Goal: Book appointment/travel/reservation

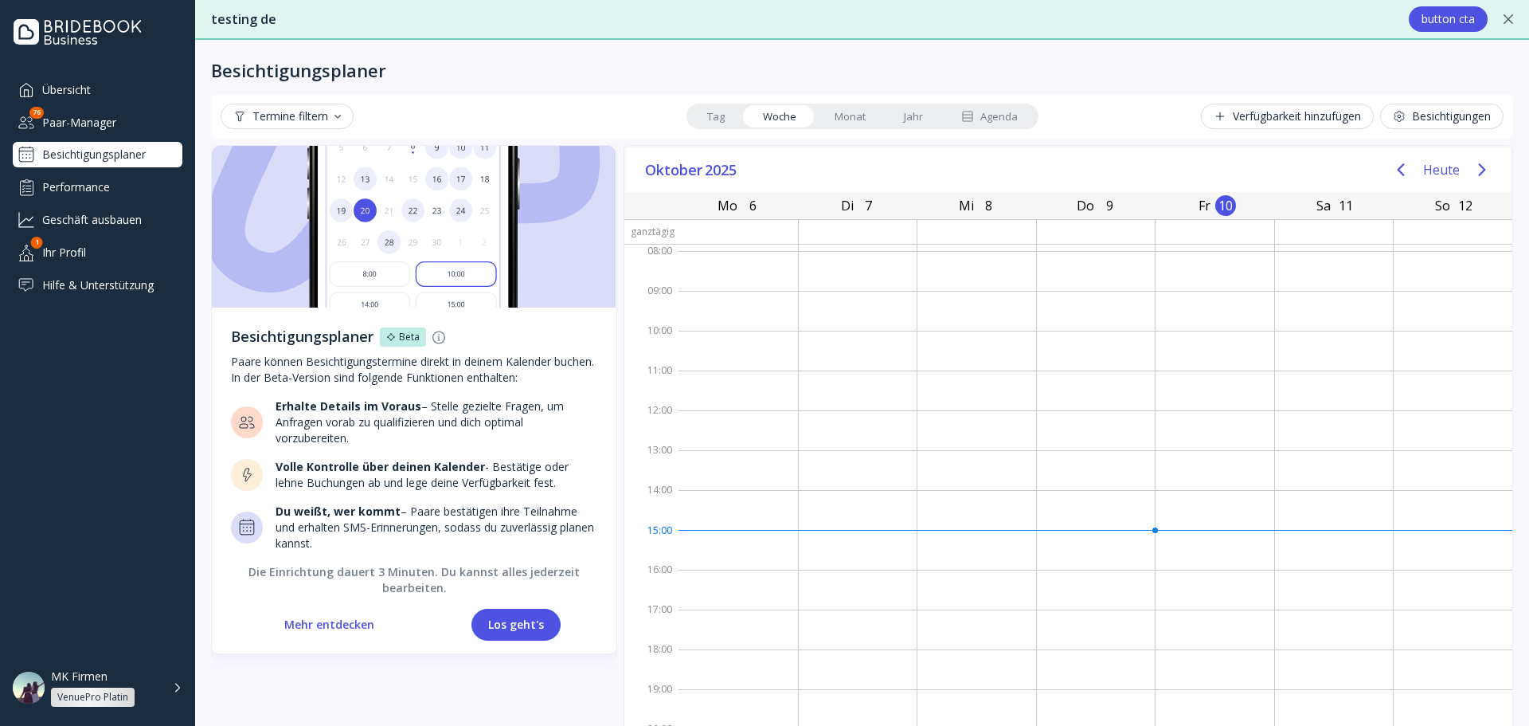
click at [1409, 122] on div "Besichtigungen" at bounding box center [1442, 116] width 98 height 13
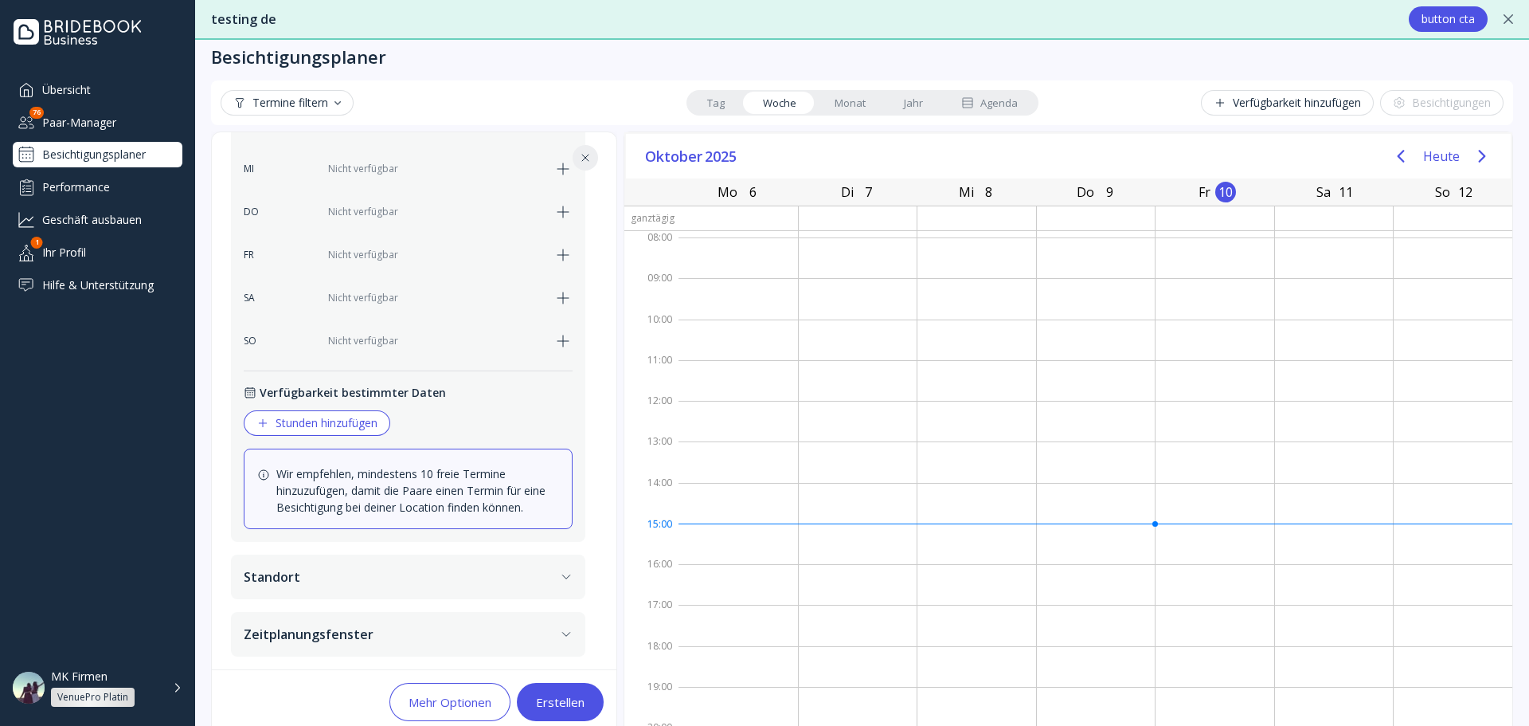
scroll to position [38, 0]
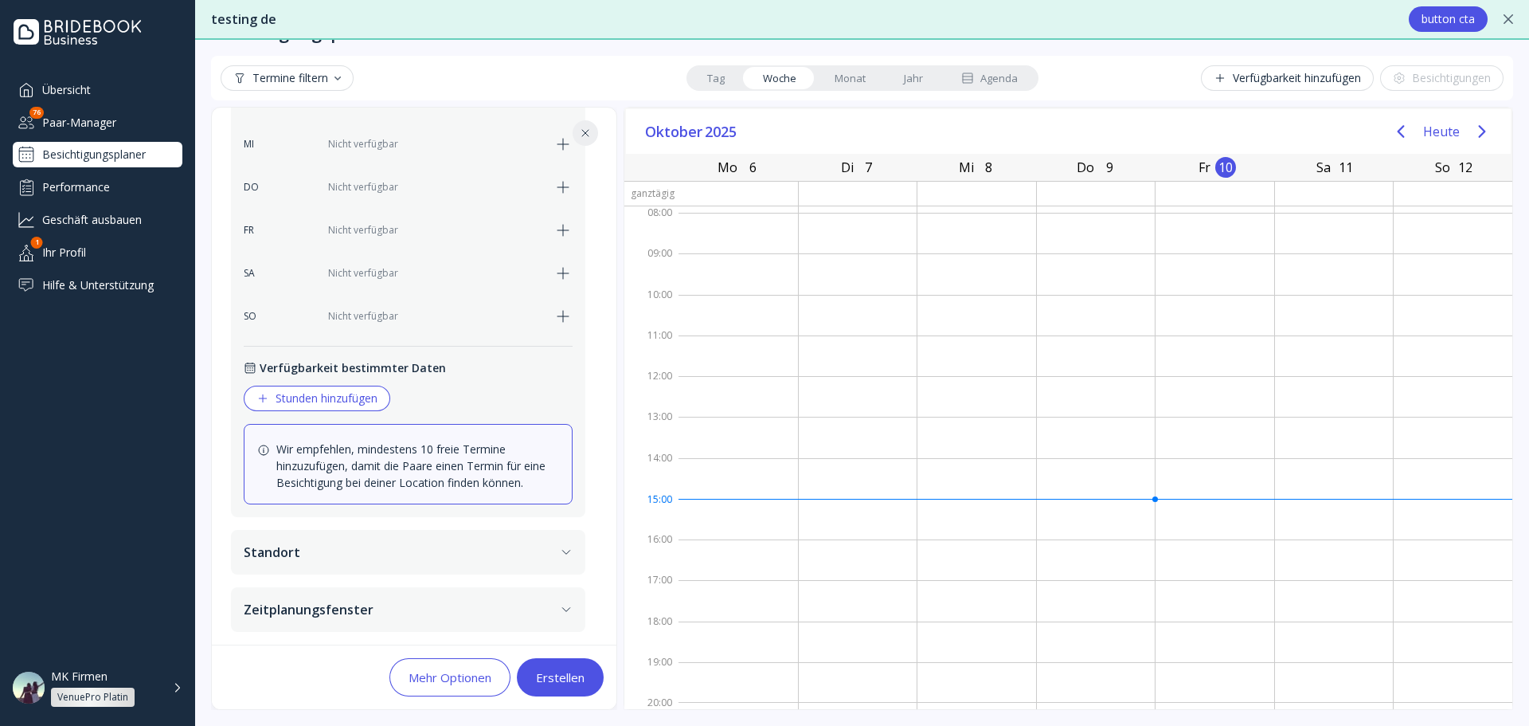
click at [486, 551] on button "Standort" at bounding box center [408, 552] width 354 height 45
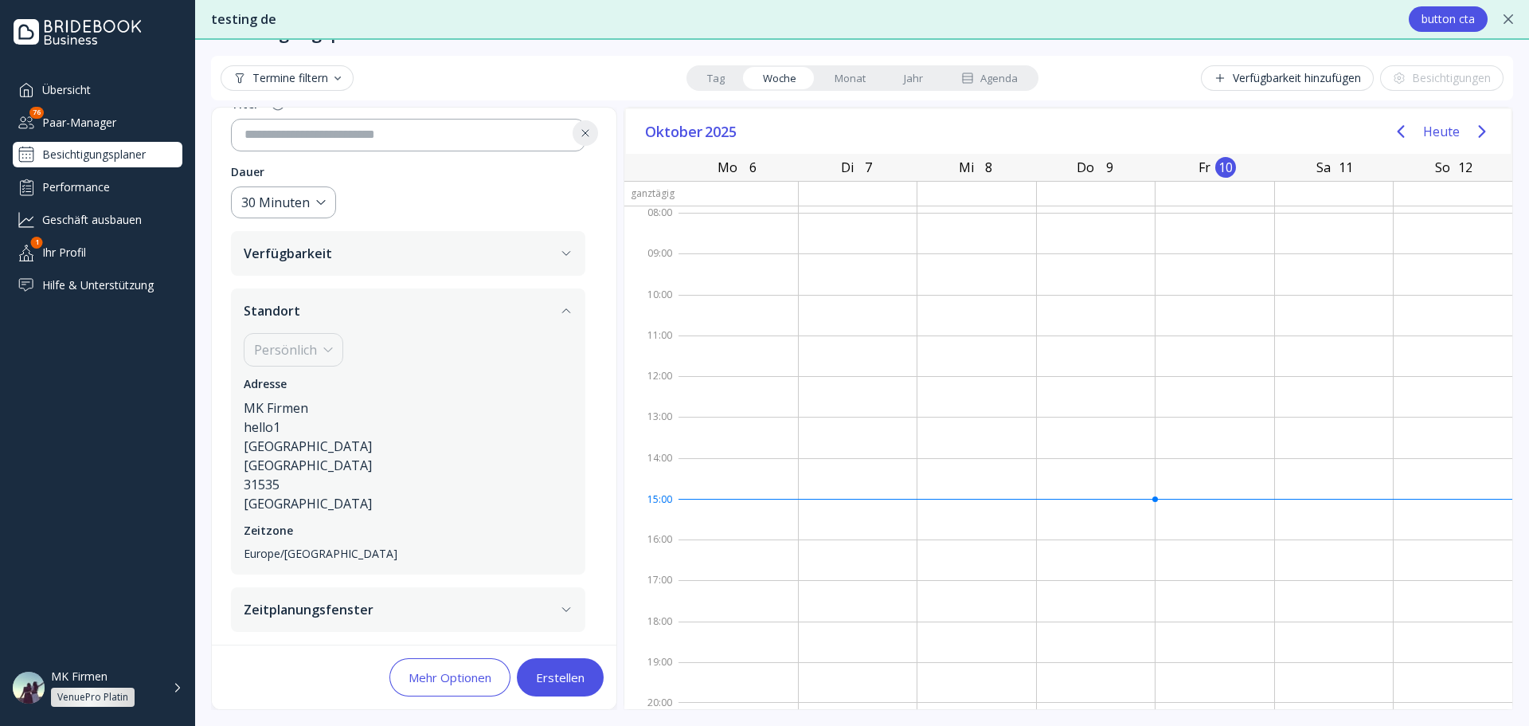
click at [468, 593] on button "Zeitplanungsfenster" at bounding box center [408, 609] width 354 height 45
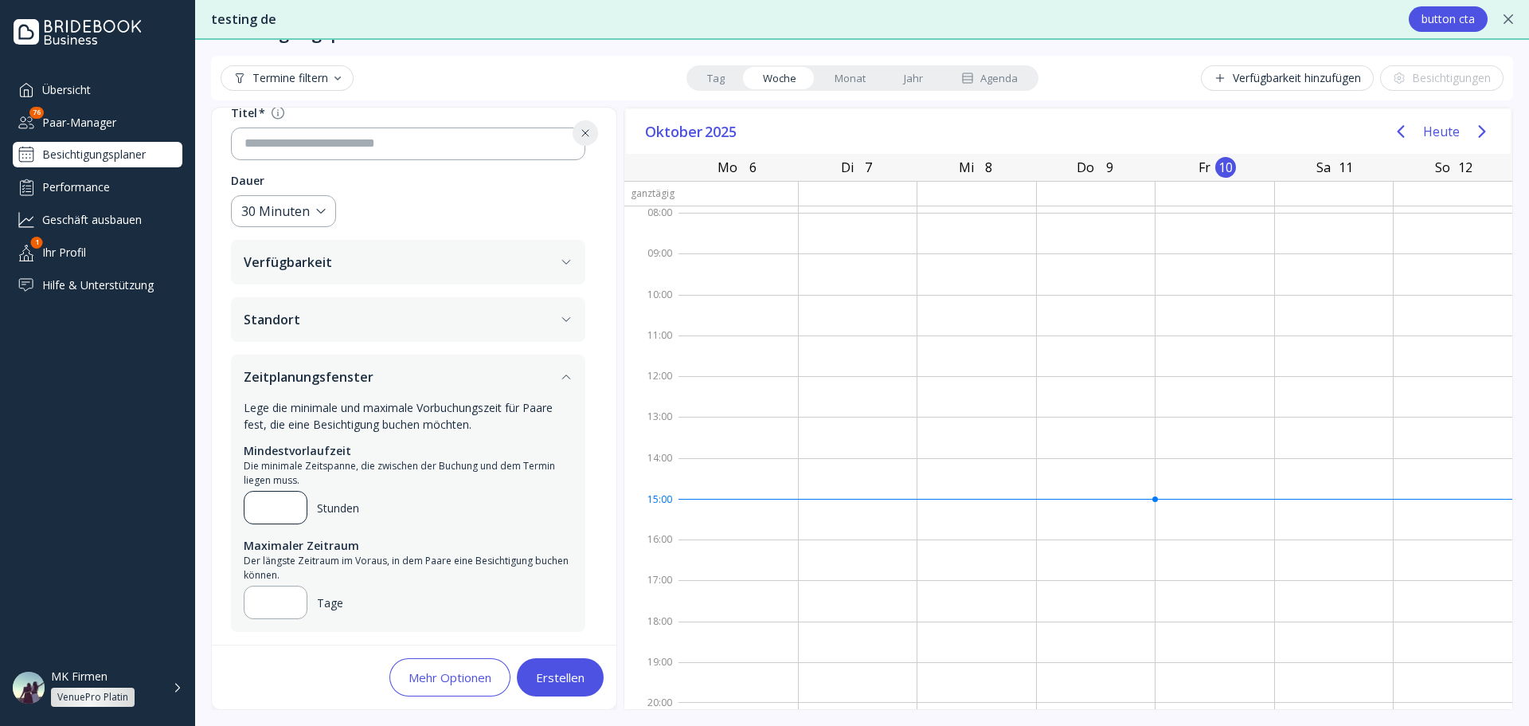
click at [268, 491] on div "**" at bounding box center [269, 507] width 49 height 32
click at [268, 503] on input "**" at bounding box center [275, 507] width 37 height 19
click at [280, 501] on input "**" at bounding box center [275, 507] width 37 height 19
click at [289, 500] on input "**" at bounding box center [275, 507] width 37 height 19
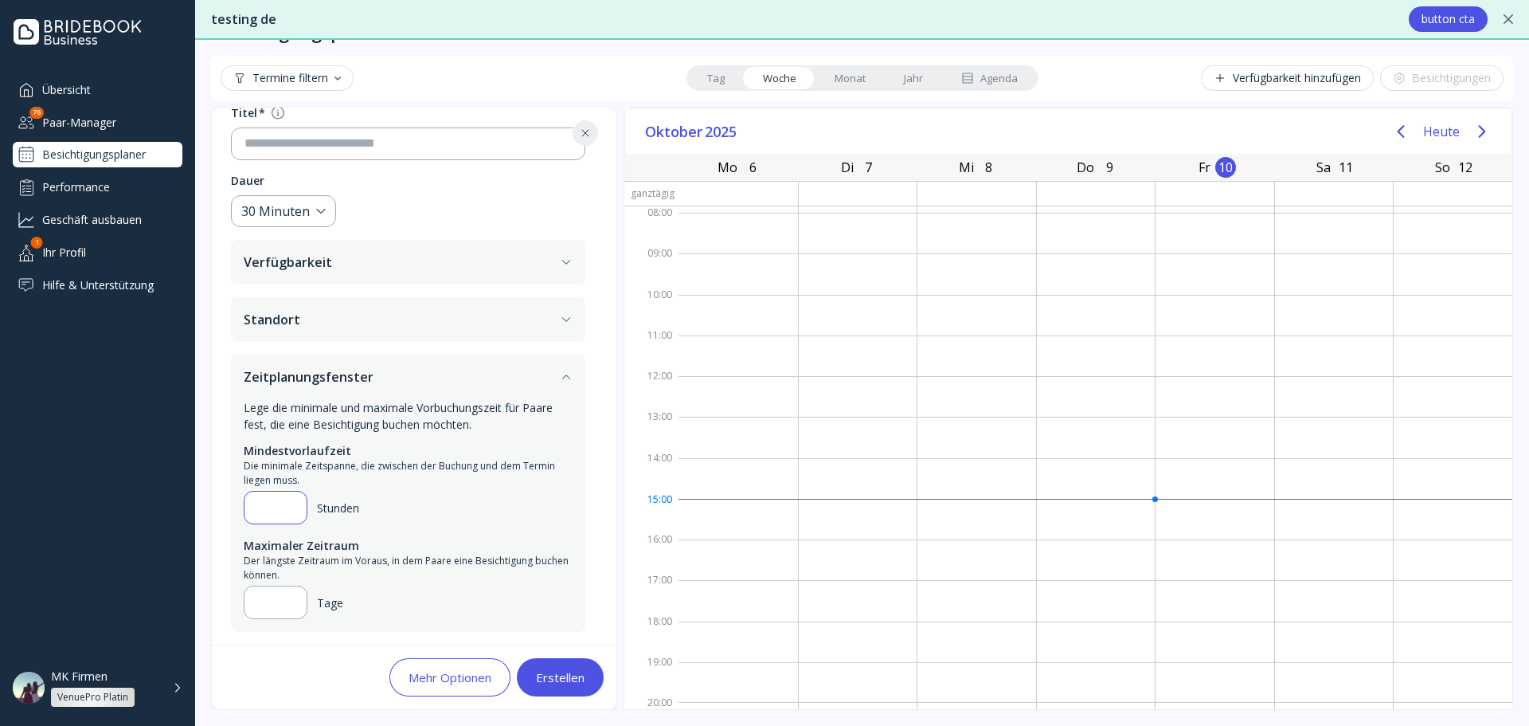
click at [289, 500] on input "**" at bounding box center [275, 507] width 37 height 19
type input "**"
click at [289, 500] on input "**" at bounding box center [275, 507] width 37 height 19
click at [564, 679] on div "Erstellen" at bounding box center [560, 677] width 49 height 13
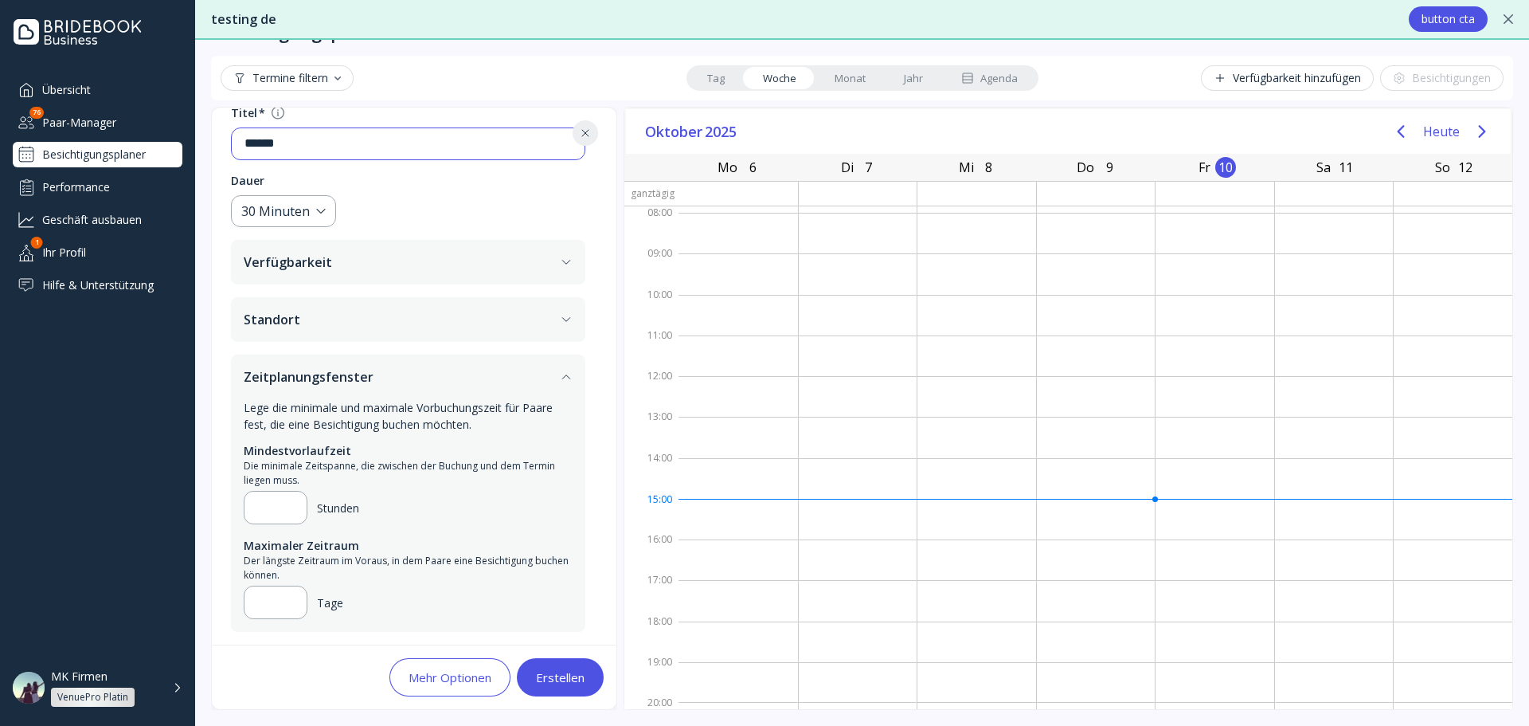
type input "******"
click at [578, 663] on button "Erstellen" at bounding box center [560, 677] width 87 height 38
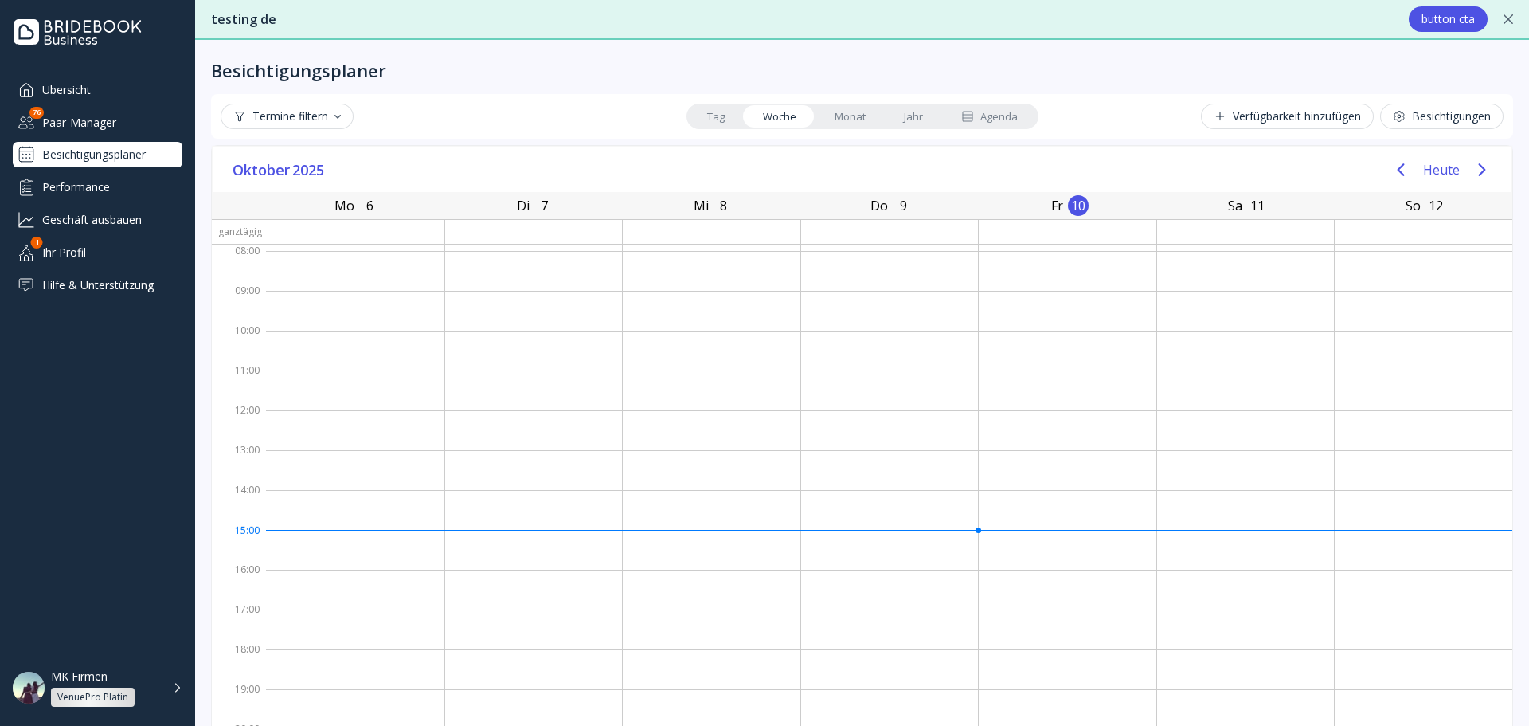
click at [821, 109] on link "Monat" at bounding box center [850, 116] width 69 height 22
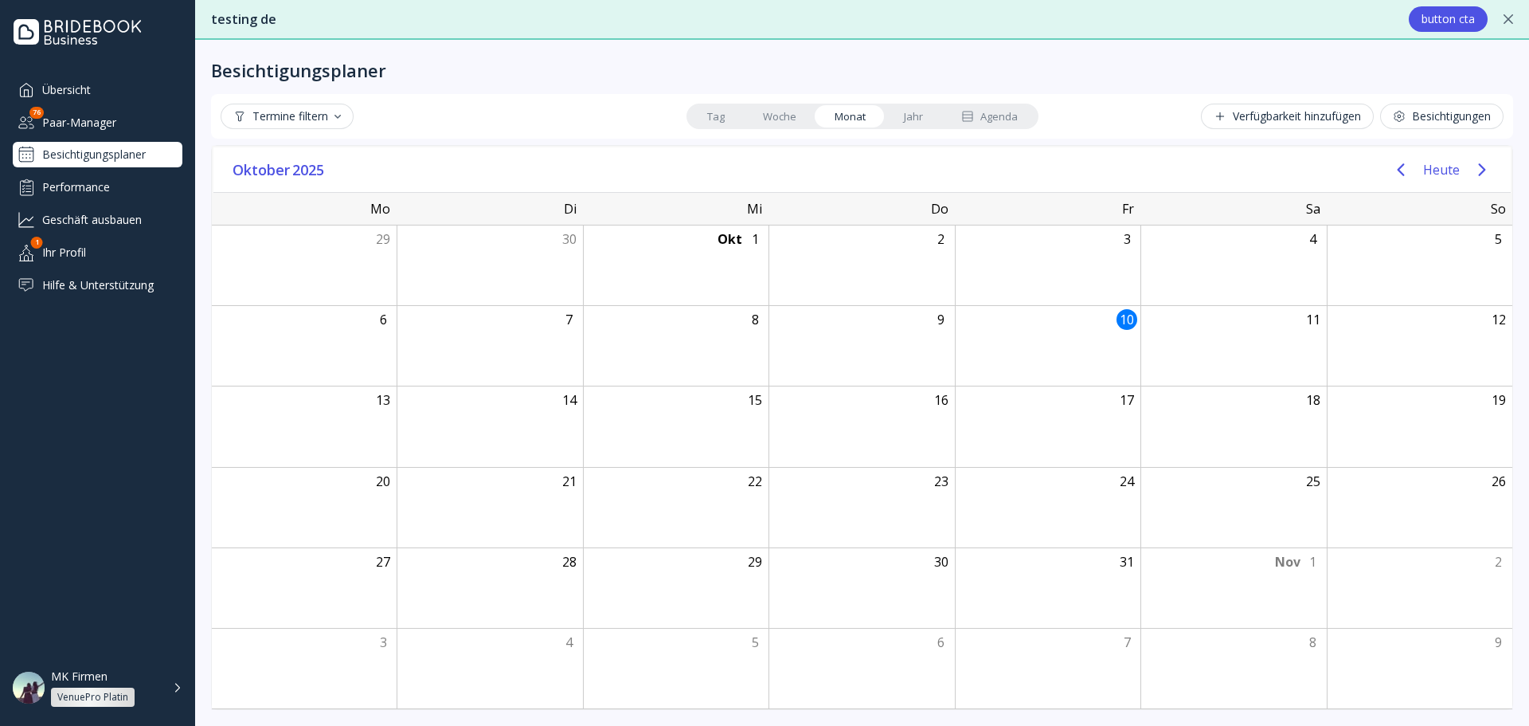
click at [816, 112] on link "Monat" at bounding box center [850, 116] width 69 height 22
drag, startPoint x: 794, startPoint y: 109, endPoint x: 805, endPoint y: 114, distance: 11.4
click at [793, 110] on link "Woche" at bounding box center [780, 116] width 72 height 22
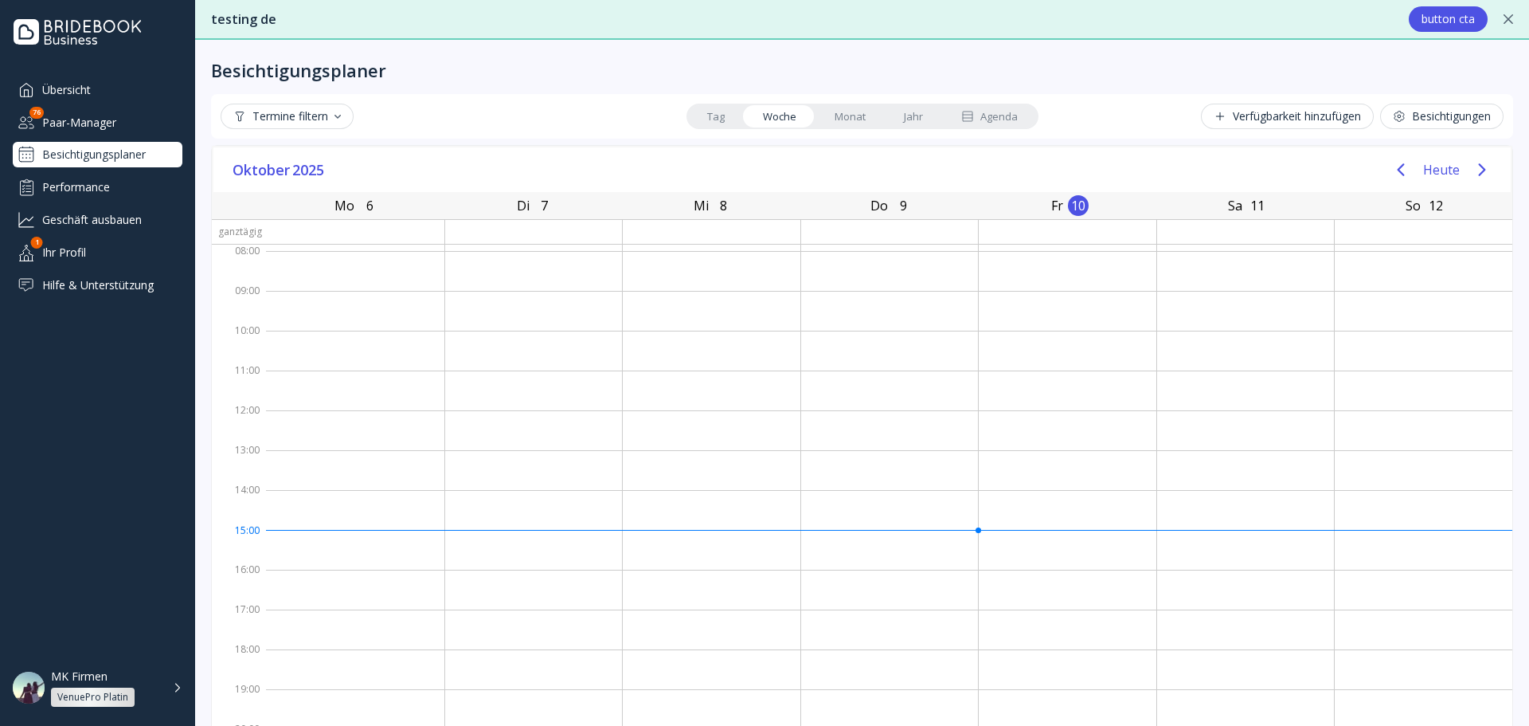
click at [1005, 109] on div "Agenda" at bounding box center [989, 116] width 57 height 15
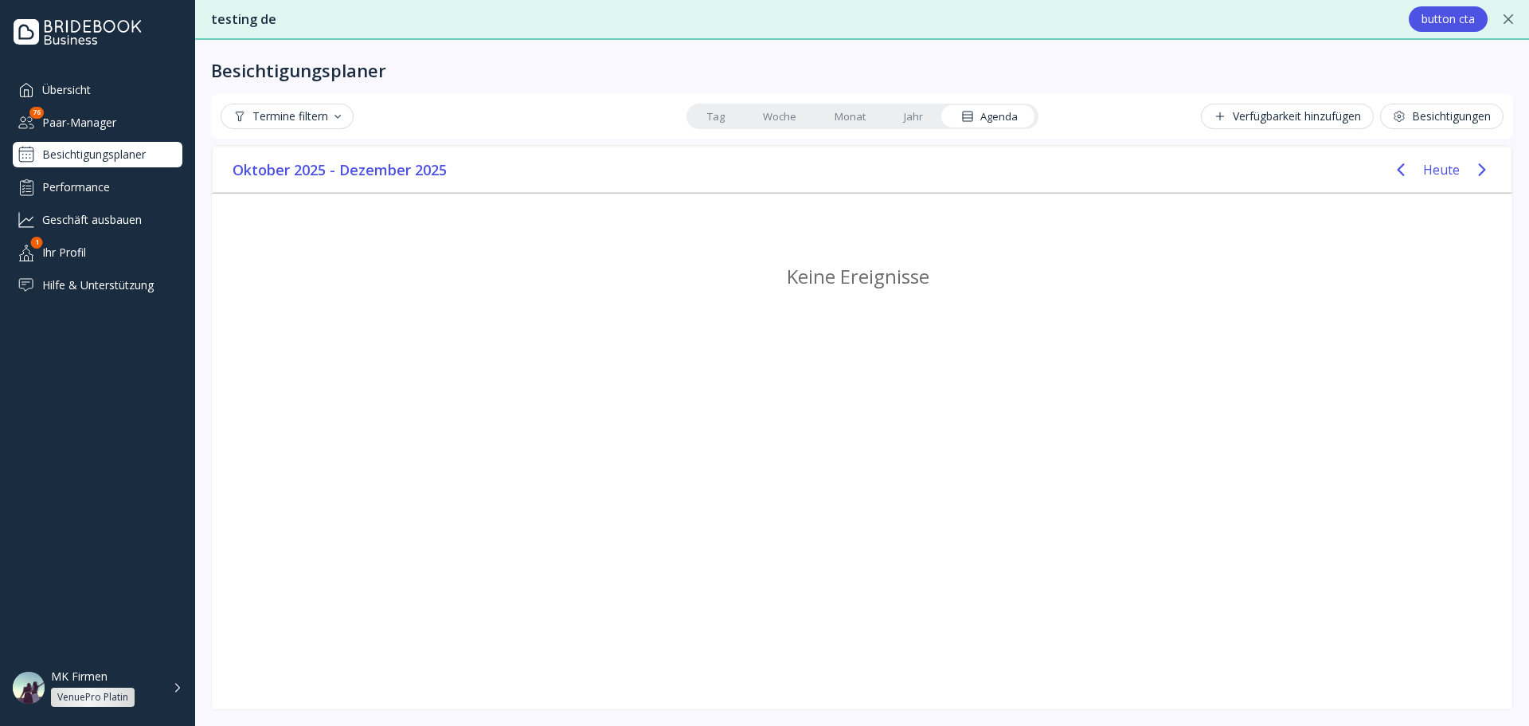
click at [777, 118] on link "Woche" at bounding box center [780, 116] width 72 height 22
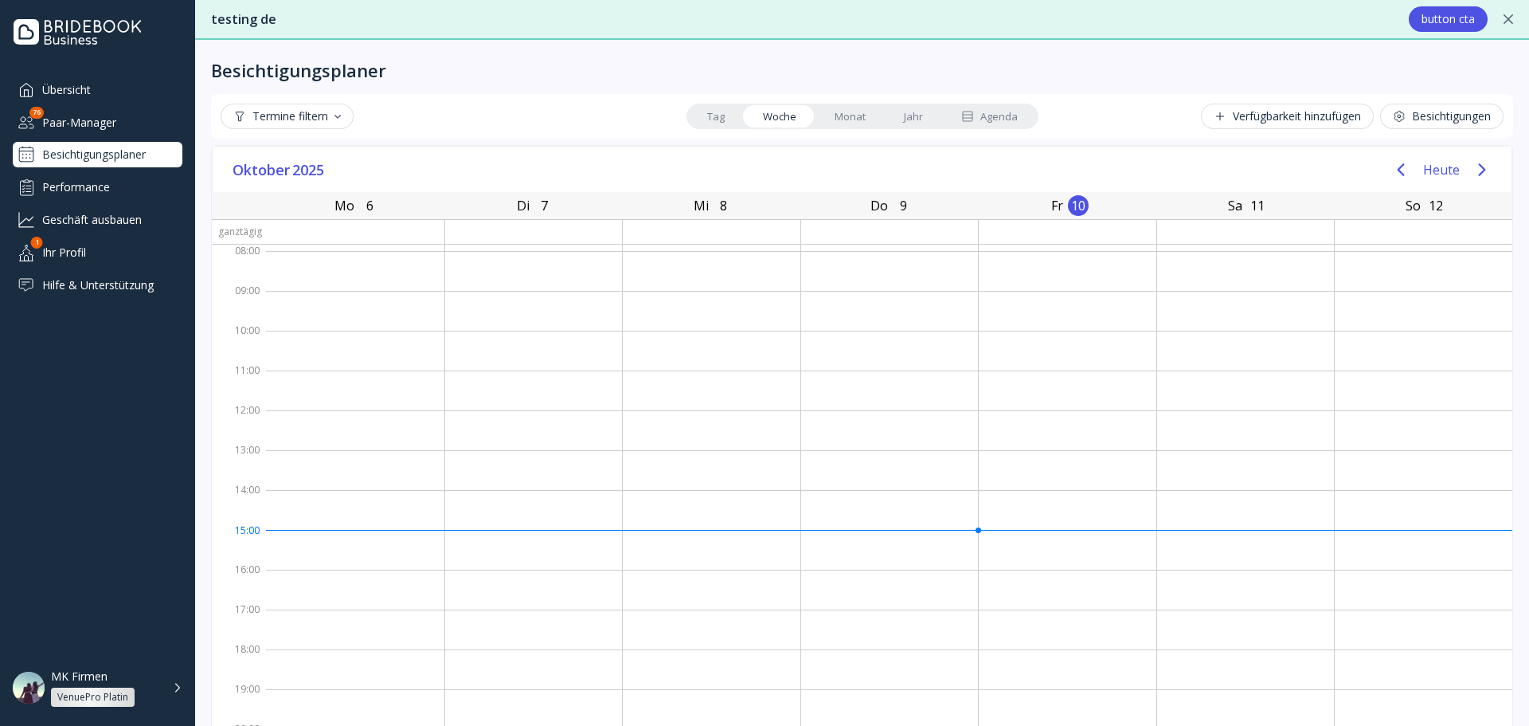
click at [1316, 124] on button "Verfügbarkeit hinzufügen" at bounding box center [1287, 116] width 173 height 25
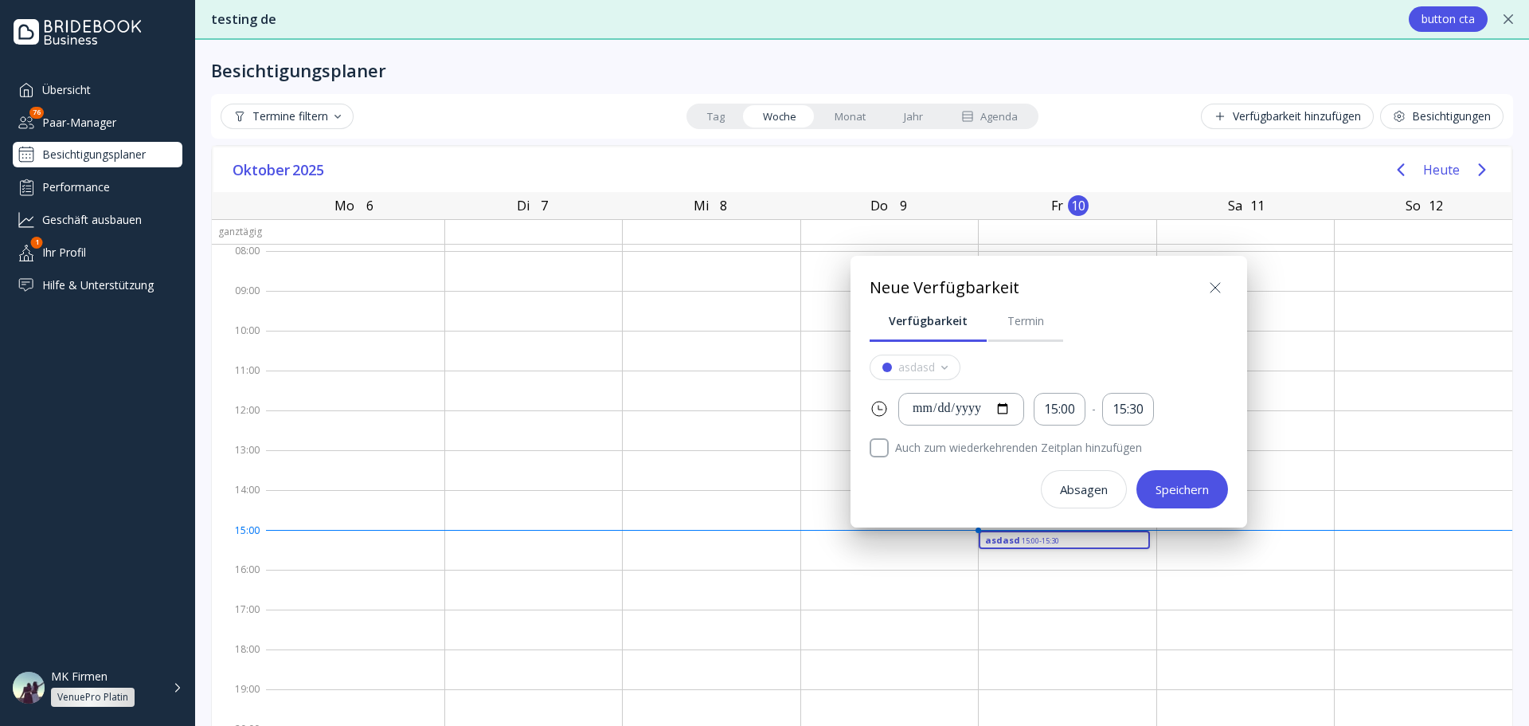
click at [947, 324] on div "Verfügbarkeit" at bounding box center [928, 321] width 79 height 16
click at [1008, 327] on div "Termin" at bounding box center [1026, 321] width 37 height 16
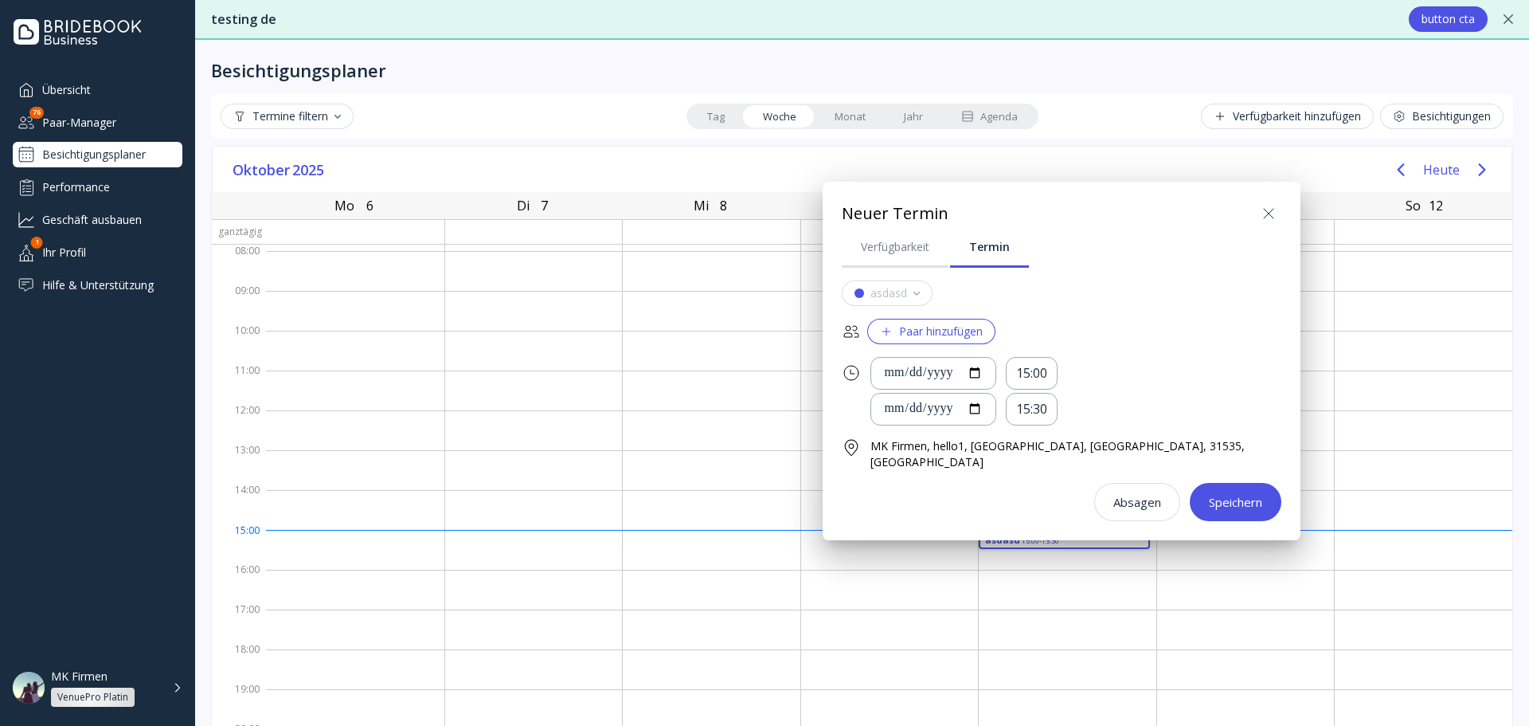
click at [958, 345] on div "**********" at bounding box center [1062, 400] width 440 height 241
click at [947, 327] on div "Paar hinzufügen" at bounding box center [931, 331] width 103 height 13
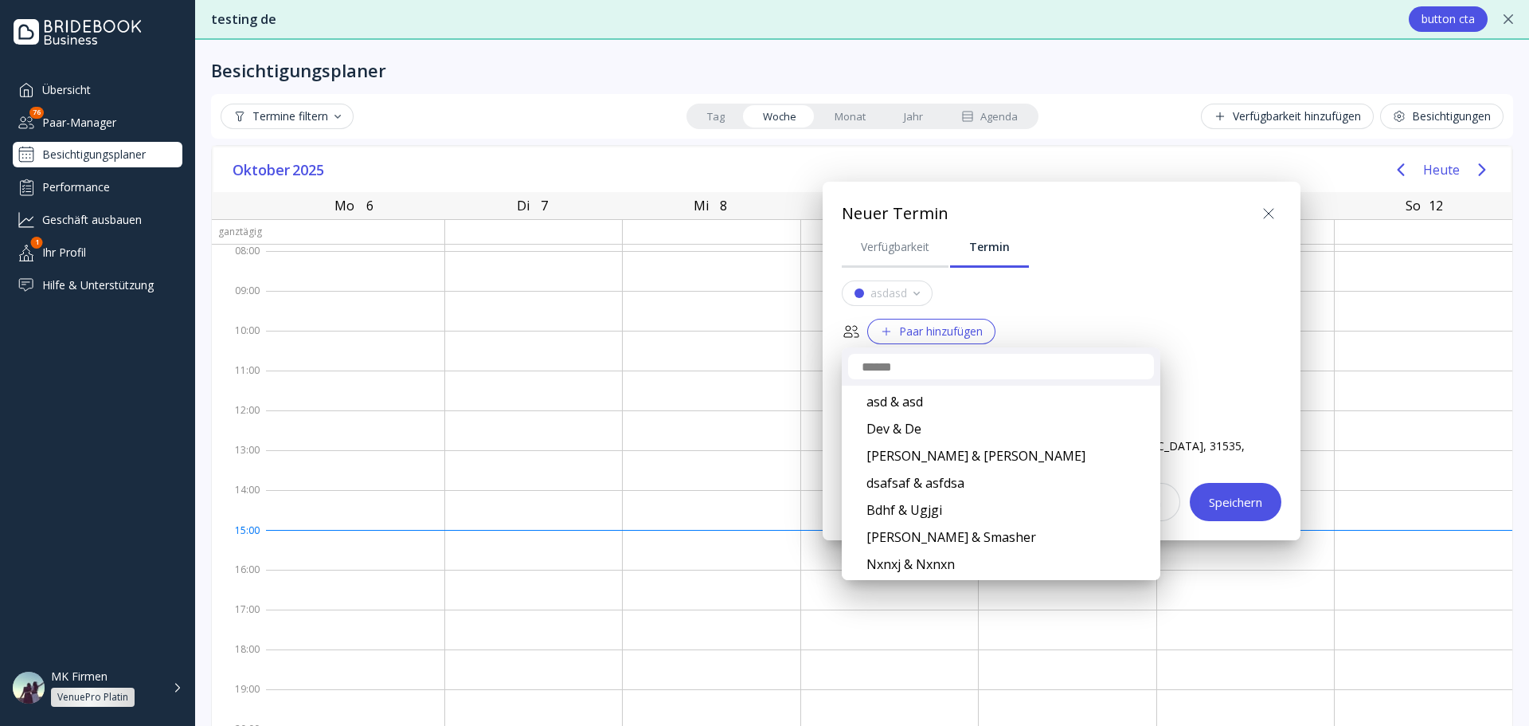
click at [997, 403] on div "asd & asd" at bounding box center [1001, 401] width 314 height 27
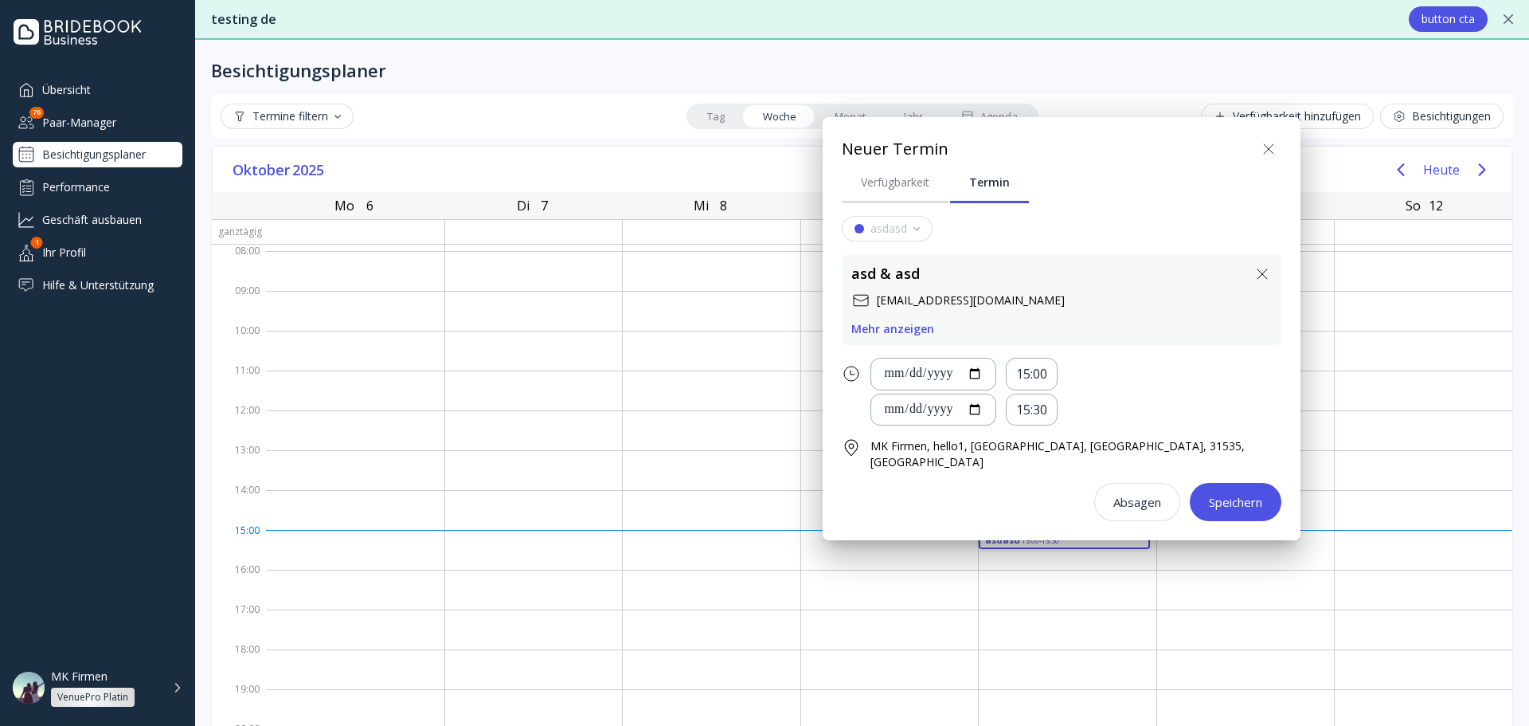
click at [1209, 495] on div "Speichern" at bounding box center [1235, 501] width 53 height 13
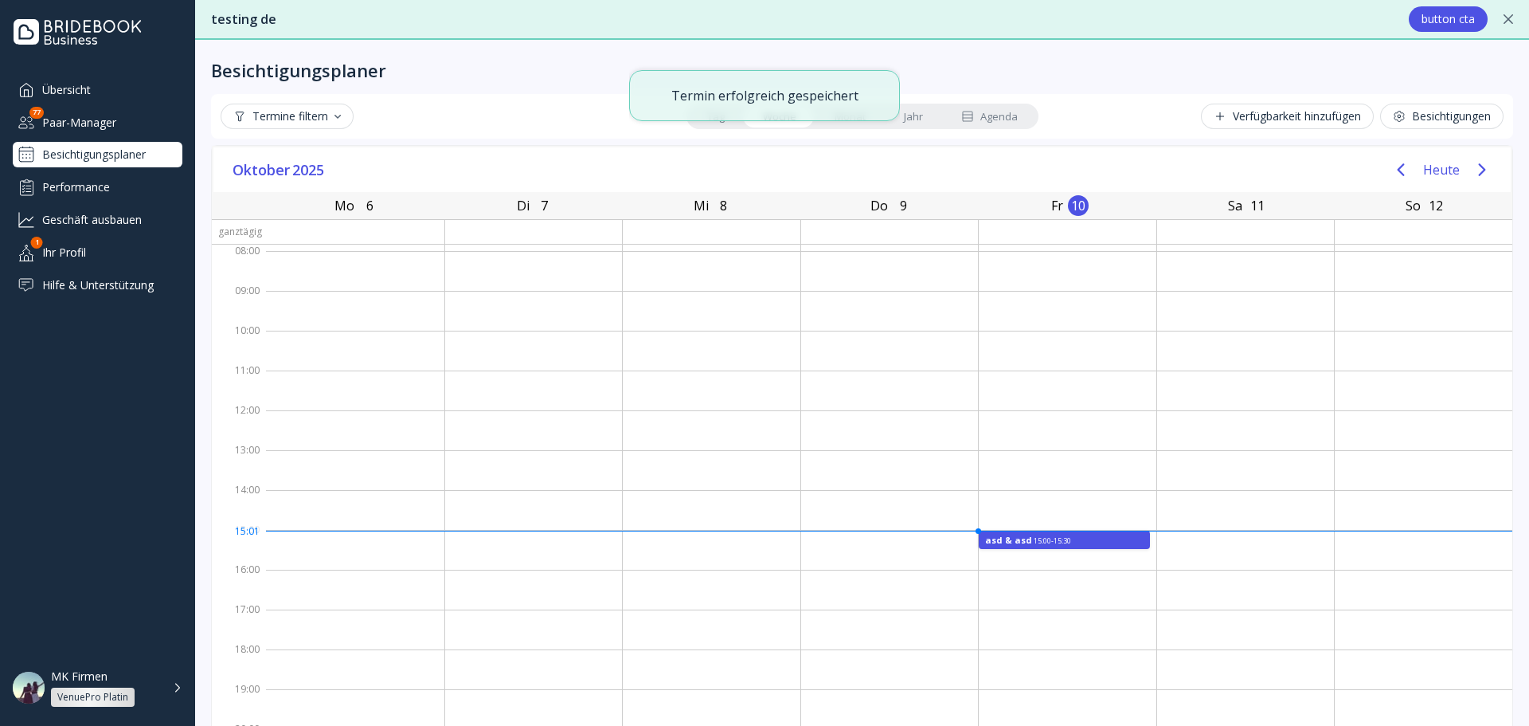
click at [1068, 207] on div "10" at bounding box center [1078, 205] width 21 height 21
click at [1322, 113] on div "Verfügbarkeit hinzufügen" at bounding box center [1287, 116] width 147 height 13
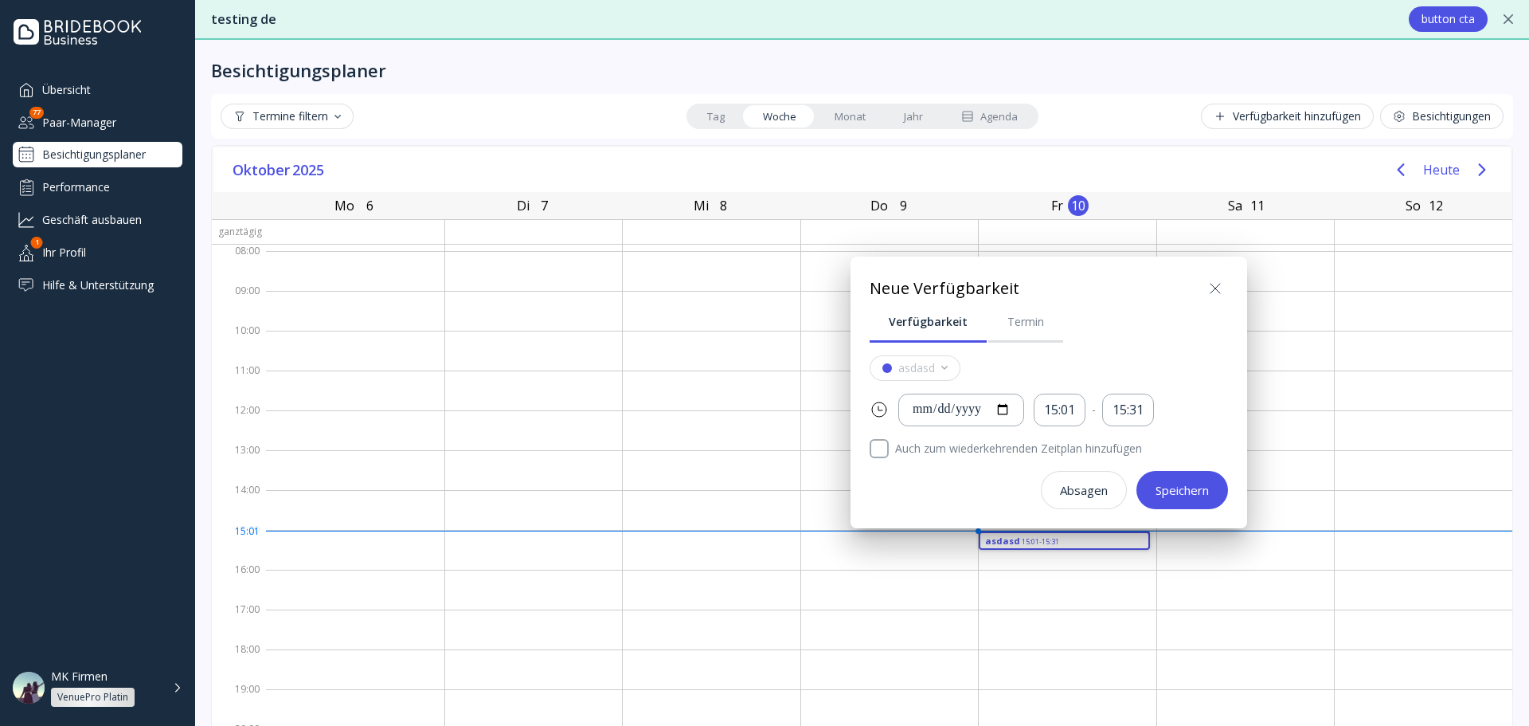
click at [1414, 175] on div at bounding box center [765, 363] width 1784 height 981
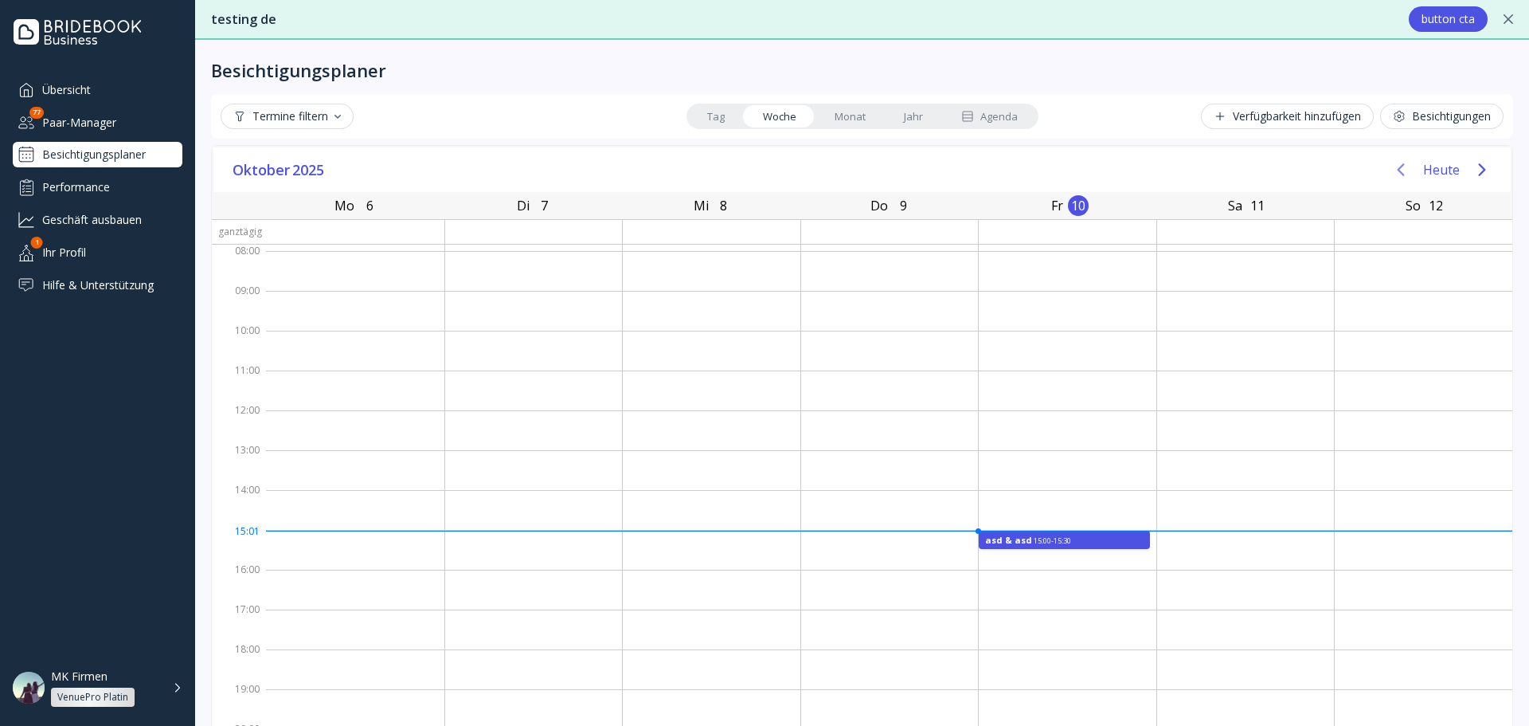
click at [1397, 171] on icon "Previous page" at bounding box center [1401, 169] width 19 height 19
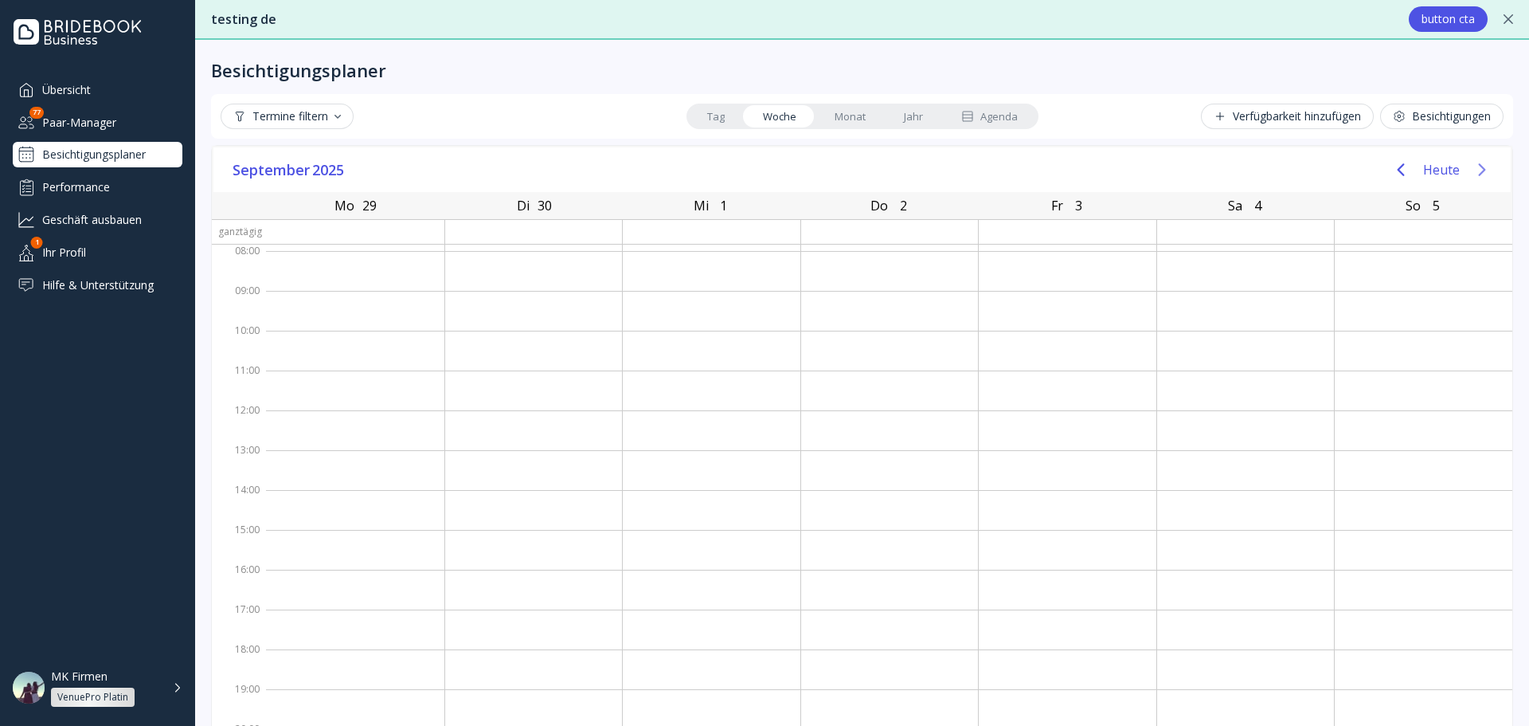
click at [1473, 173] on icon "Next page" at bounding box center [1482, 169] width 19 height 19
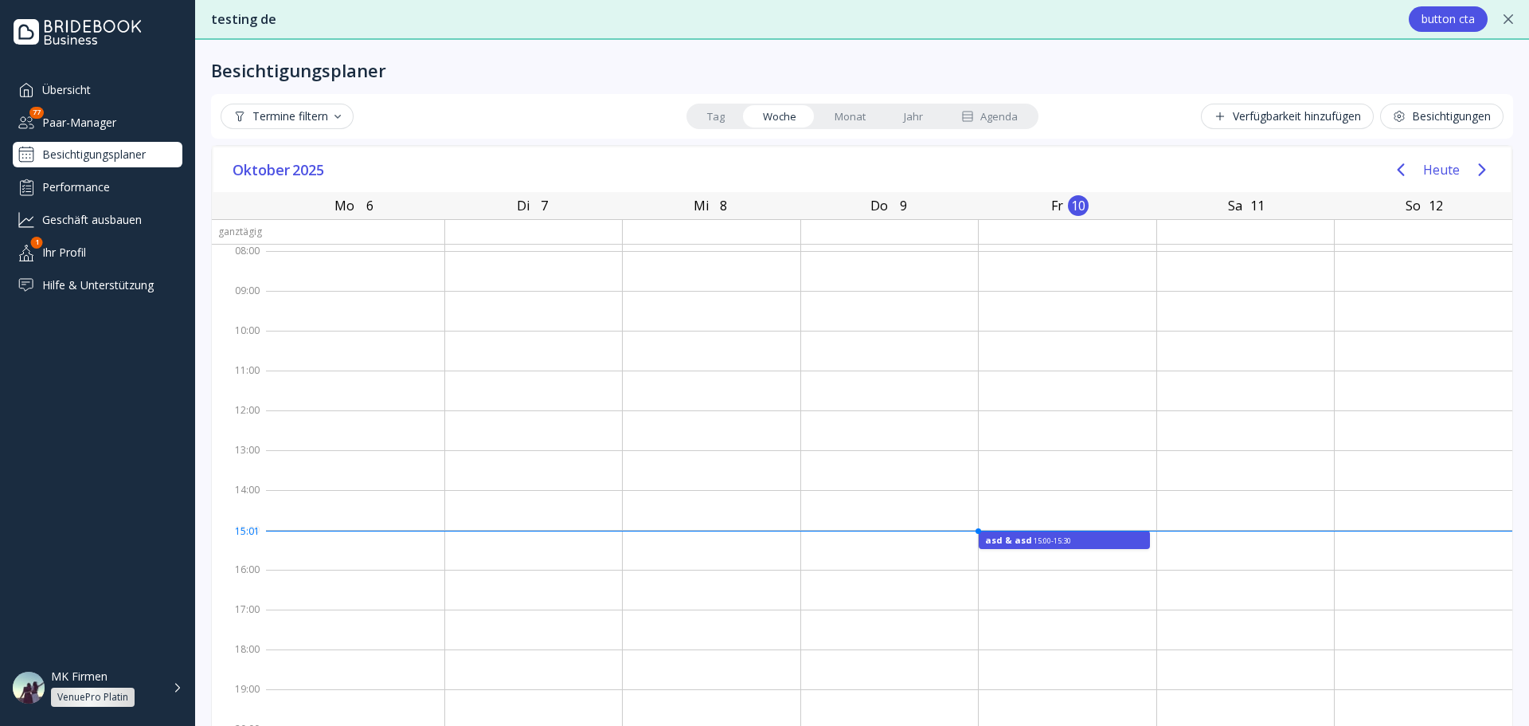
click at [1444, 206] on div "So 12 [PERSON_NAME], Oktober 12, 2025" at bounding box center [1423, 205] width 178 height 27
click at [332, 174] on button "Oktober 2025" at bounding box center [279, 170] width 107 height 24
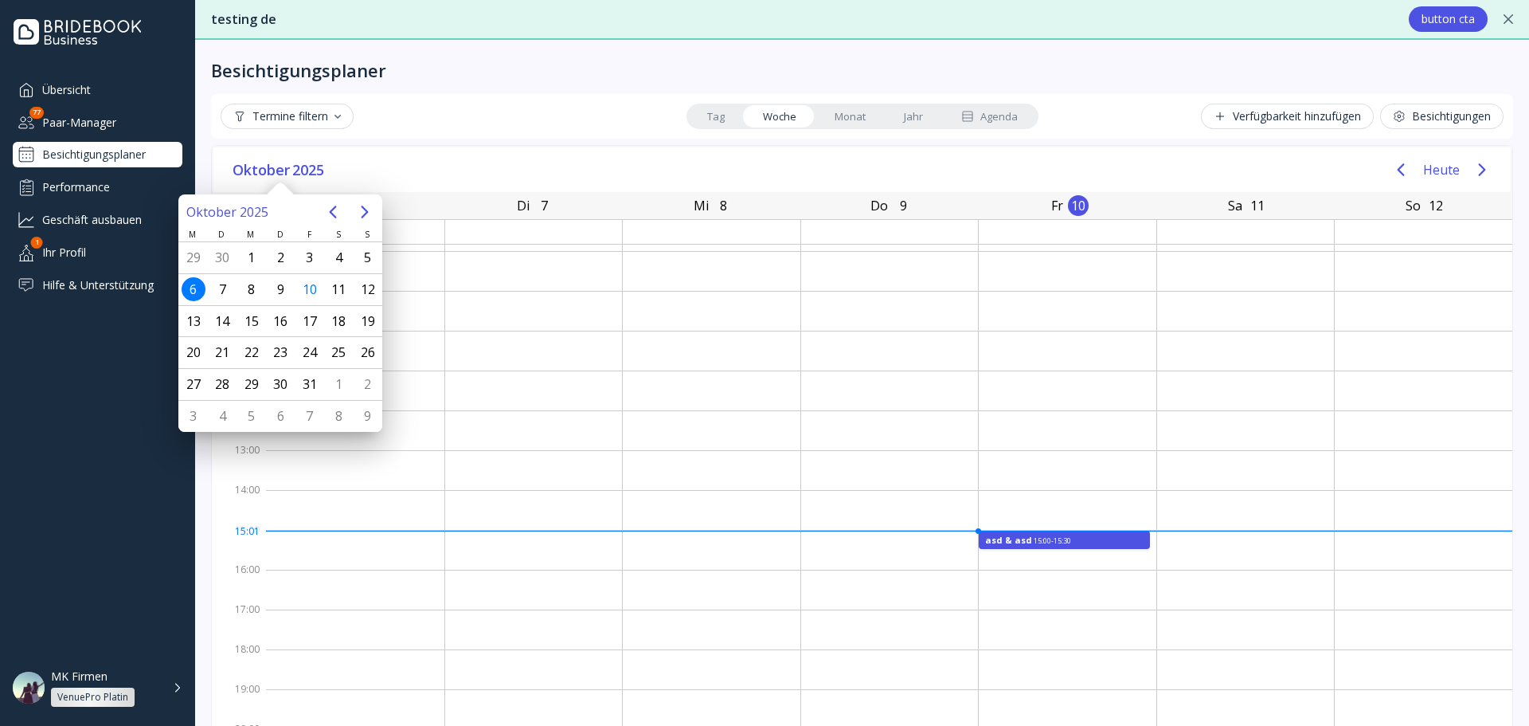
click at [289, 114] on div "Termine filtern" at bounding box center [287, 116] width 108 height 13
click at [296, 154] on div "Ausstehend" at bounding box center [290, 158] width 61 height 14
click at [448, 155] on div "Oktober 2025 Heute" at bounding box center [862, 169] width 1298 height 45
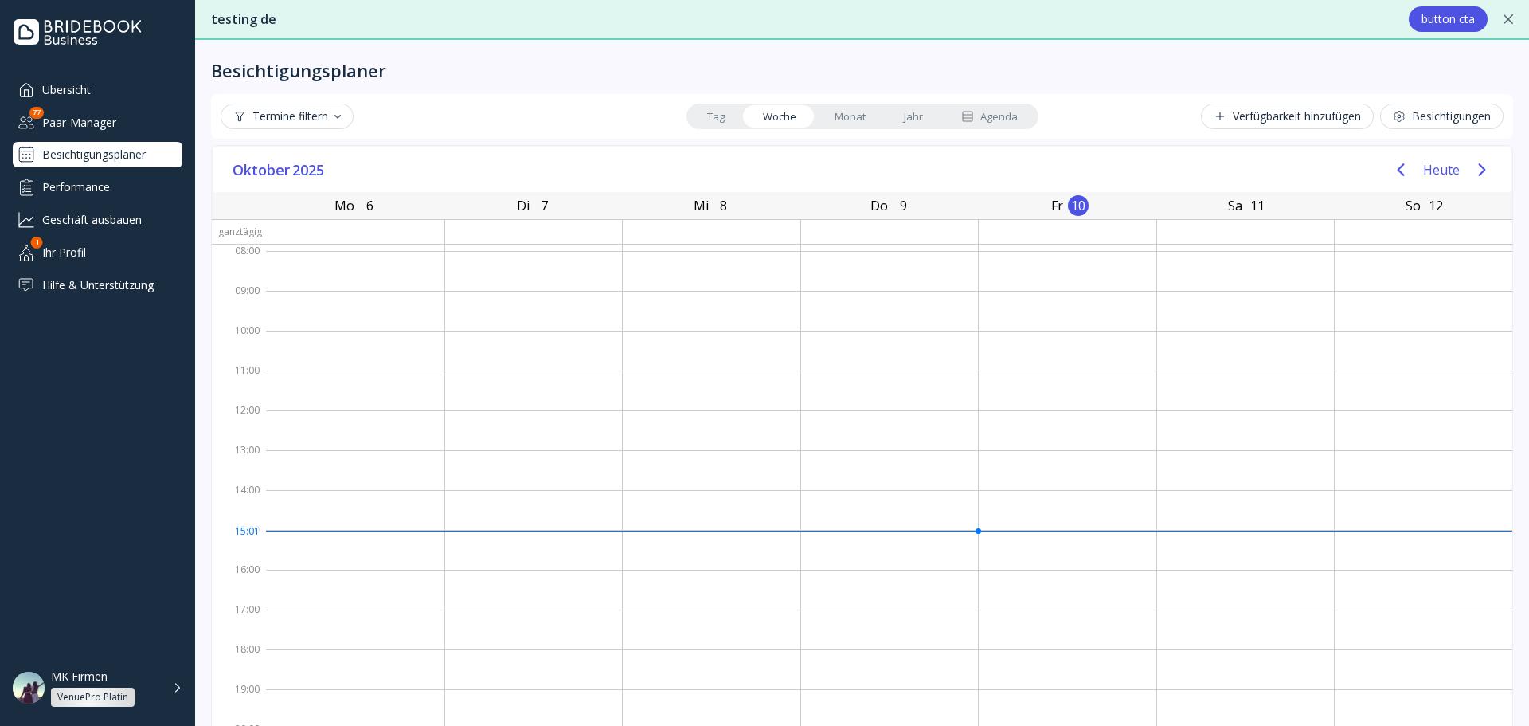
click at [270, 181] on span "Oktober" at bounding box center [263, 170] width 60 height 24
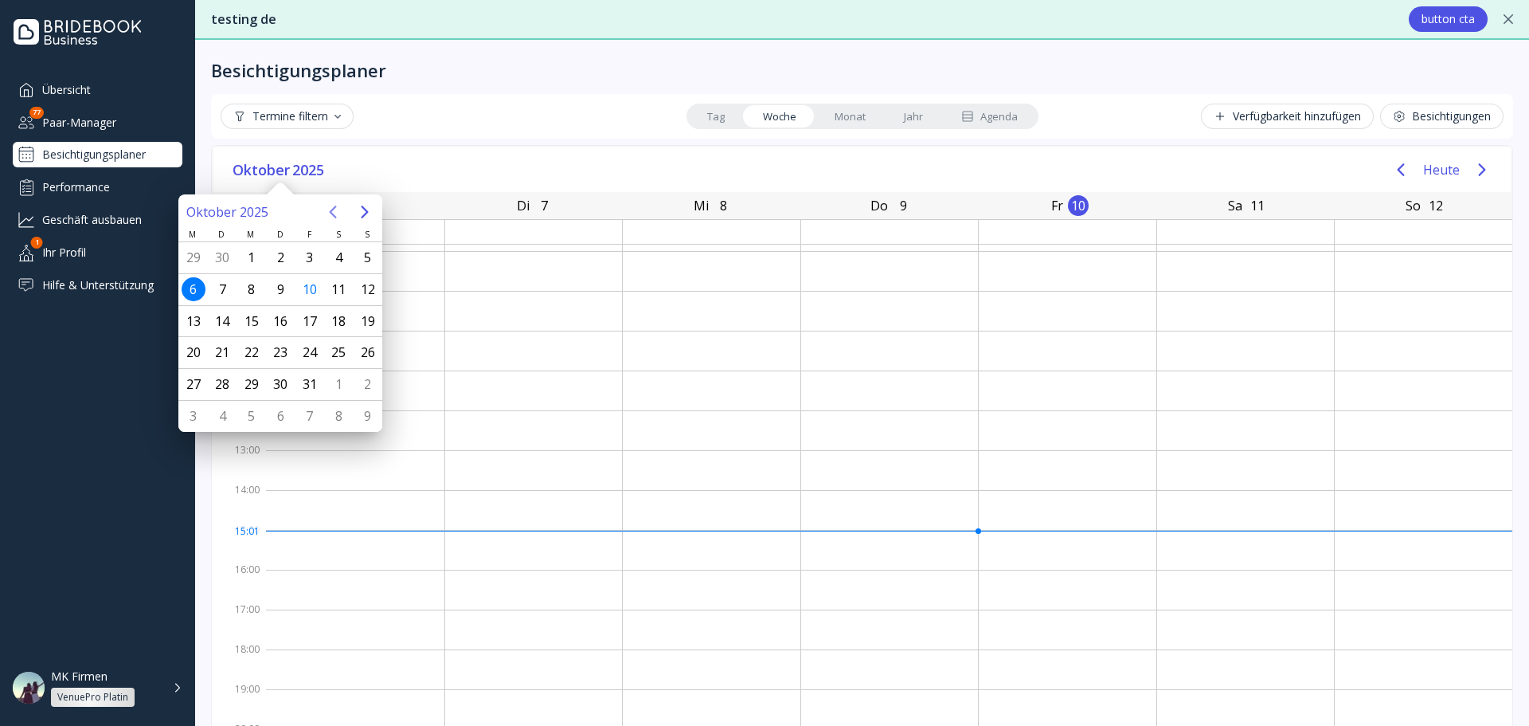
click at [339, 224] on button "Previous page" at bounding box center [333, 212] width 32 height 32
click at [358, 217] on icon "Next page" at bounding box center [364, 211] width 19 height 19
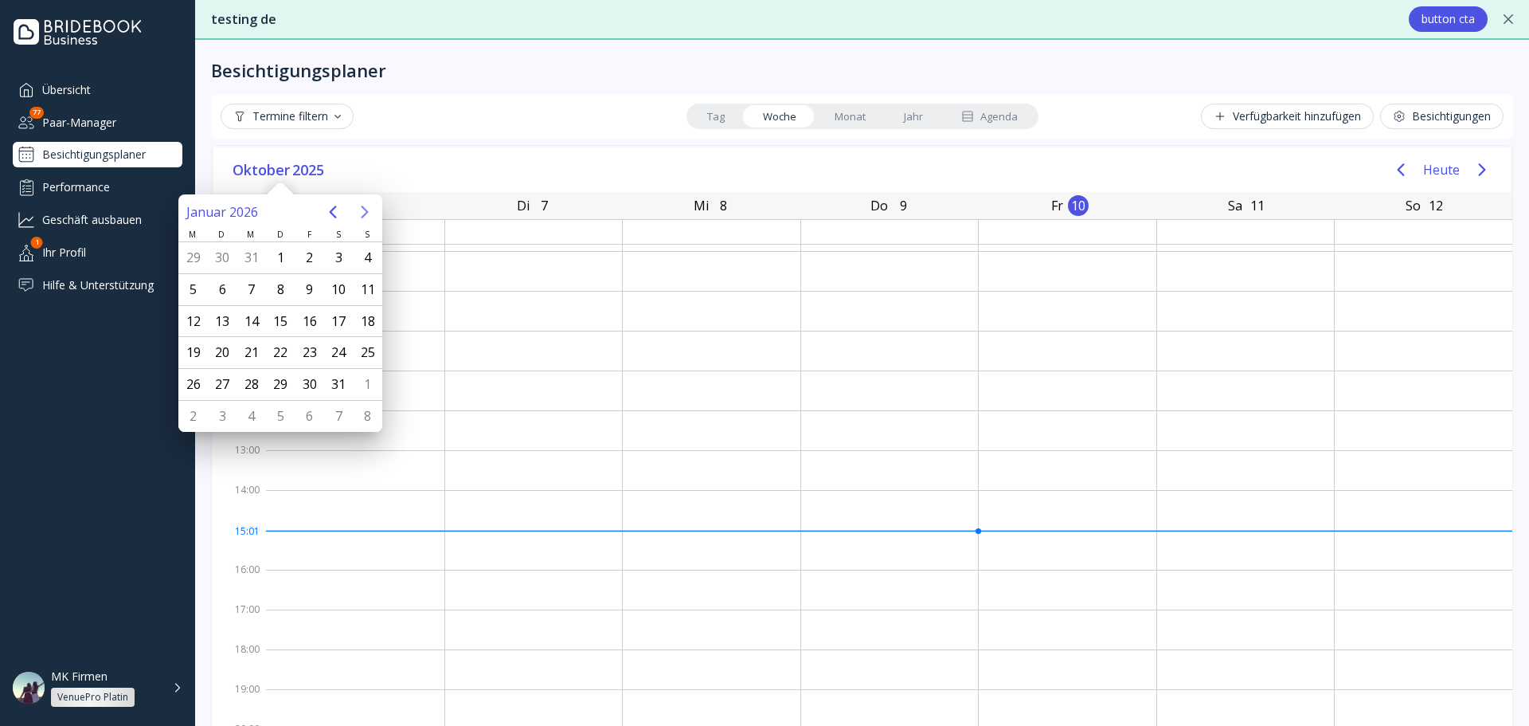
click at [398, 173] on div "Oktober 2025 Heute" at bounding box center [862, 169] width 1298 height 45
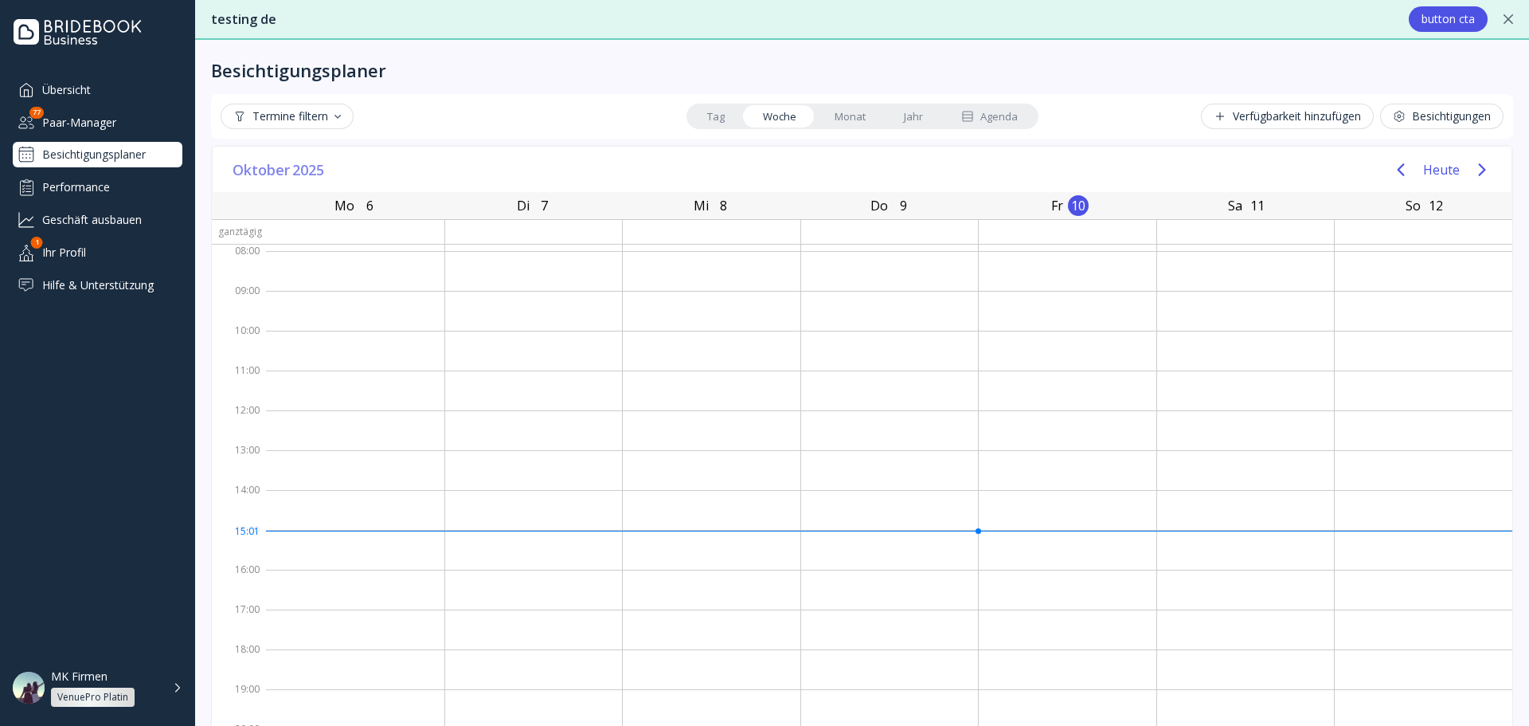
click at [320, 170] on span "2025" at bounding box center [309, 170] width 34 height 24
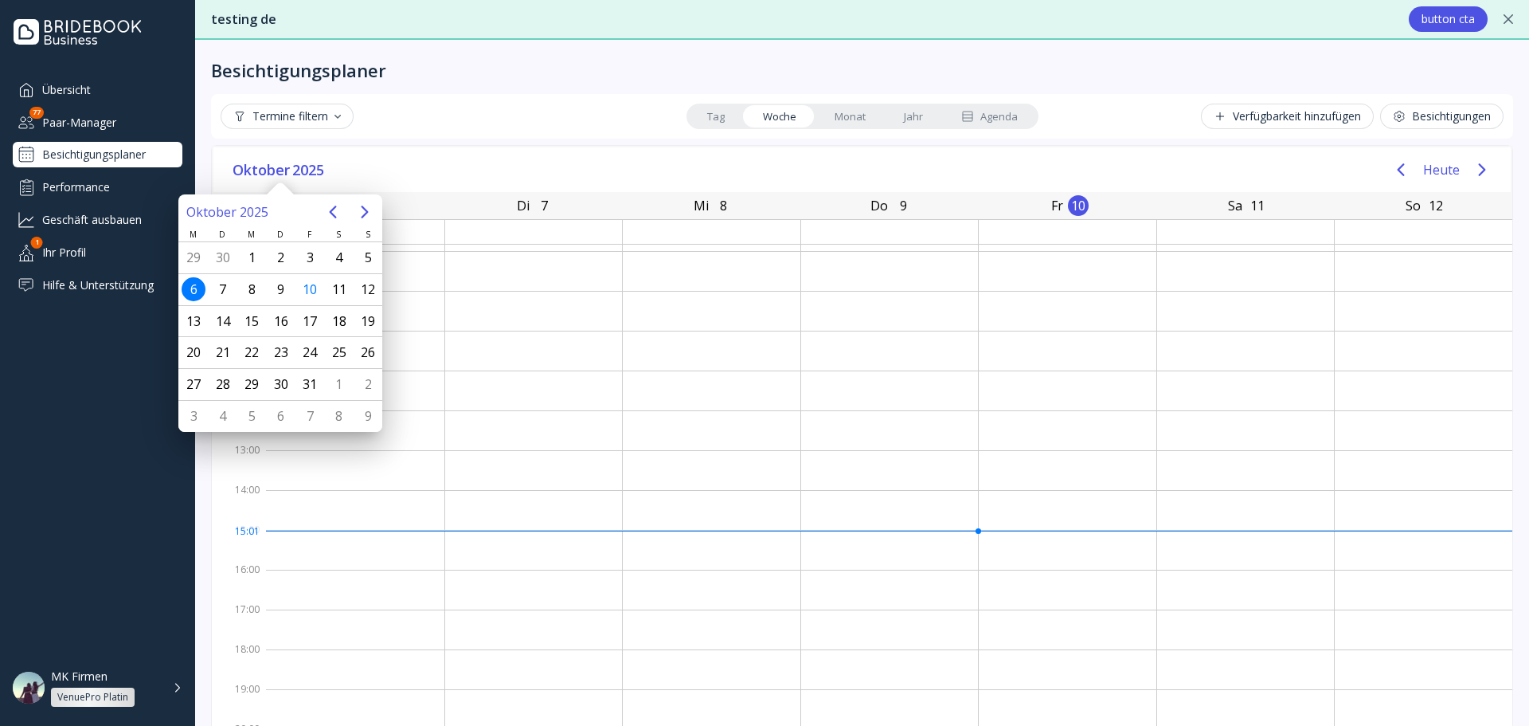
click at [365, 206] on icon "Next page" at bounding box center [364, 211] width 19 height 19
click at [309, 334] on div "19" at bounding box center [309, 321] width 29 height 31
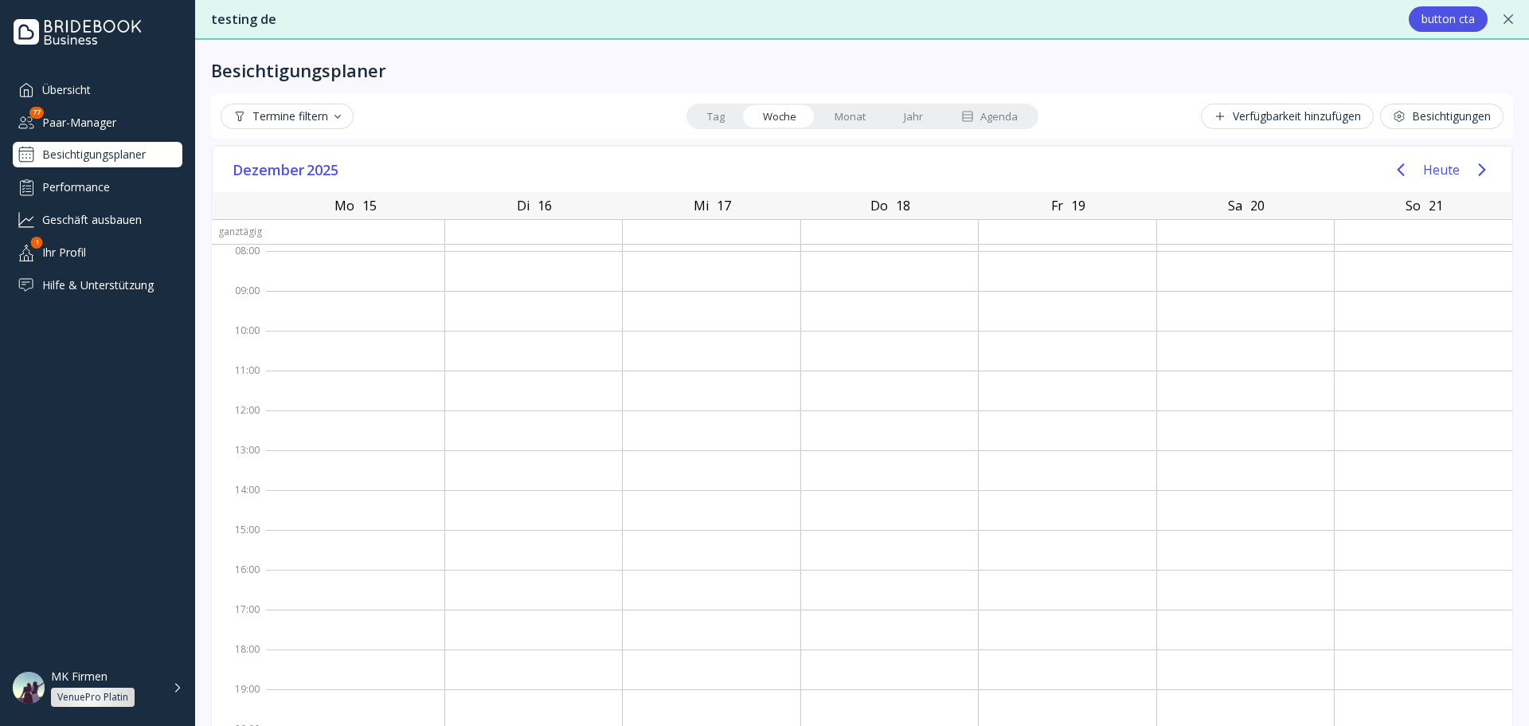
click at [351, 233] on div at bounding box center [355, 232] width 178 height 24
click at [345, 267] on div at bounding box center [355, 271] width 178 height 40
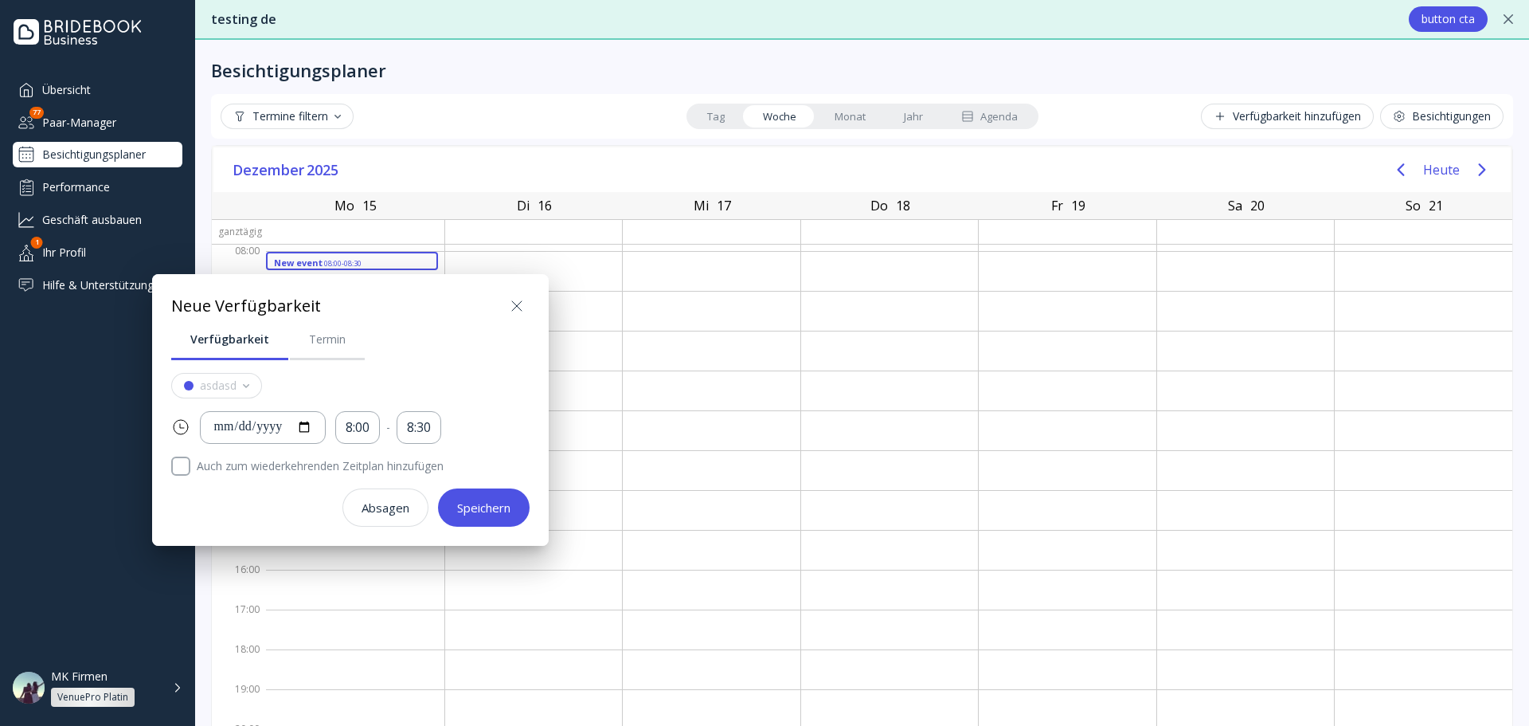
click at [519, 300] on icon at bounding box center [516, 305] width 19 height 19
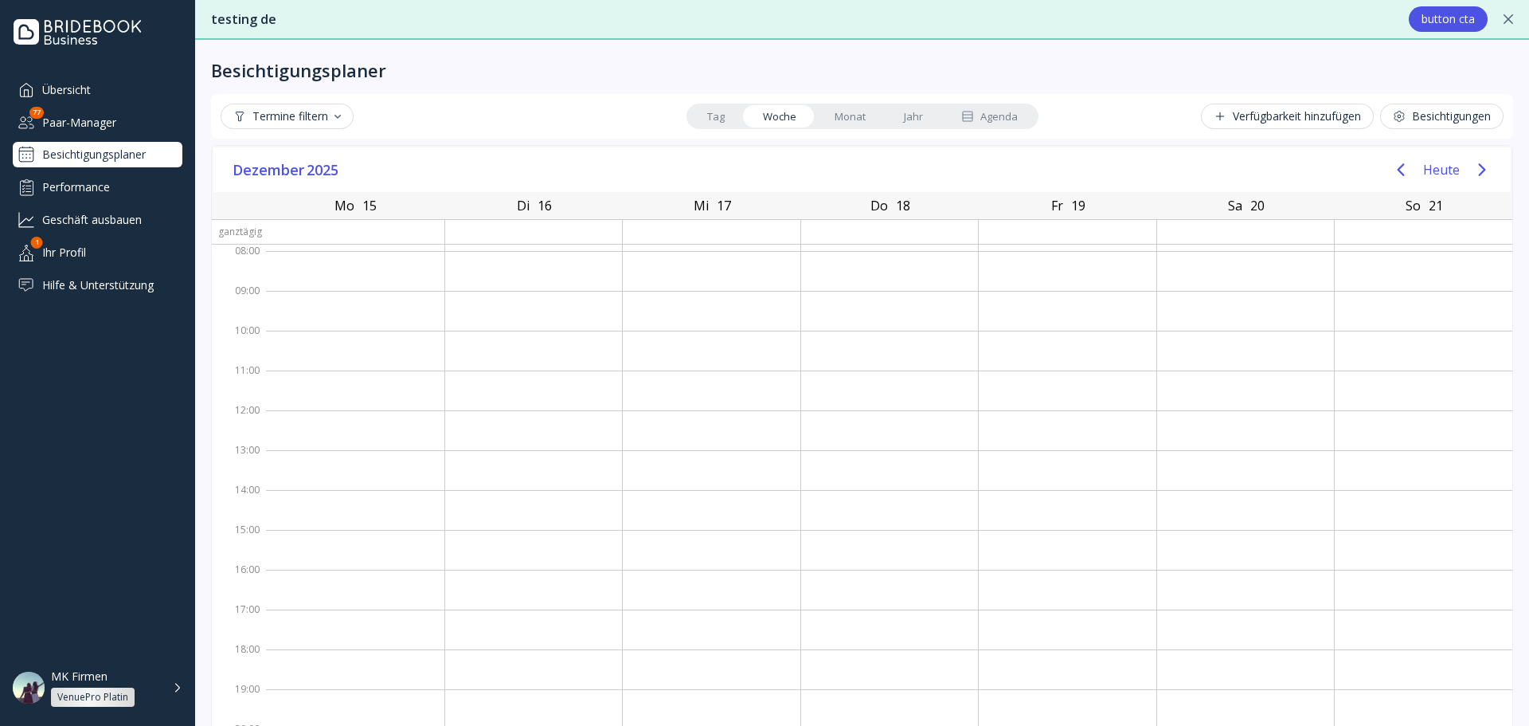
click at [826, 116] on link "Monat" at bounding box center [850, 116] width 69 height 22
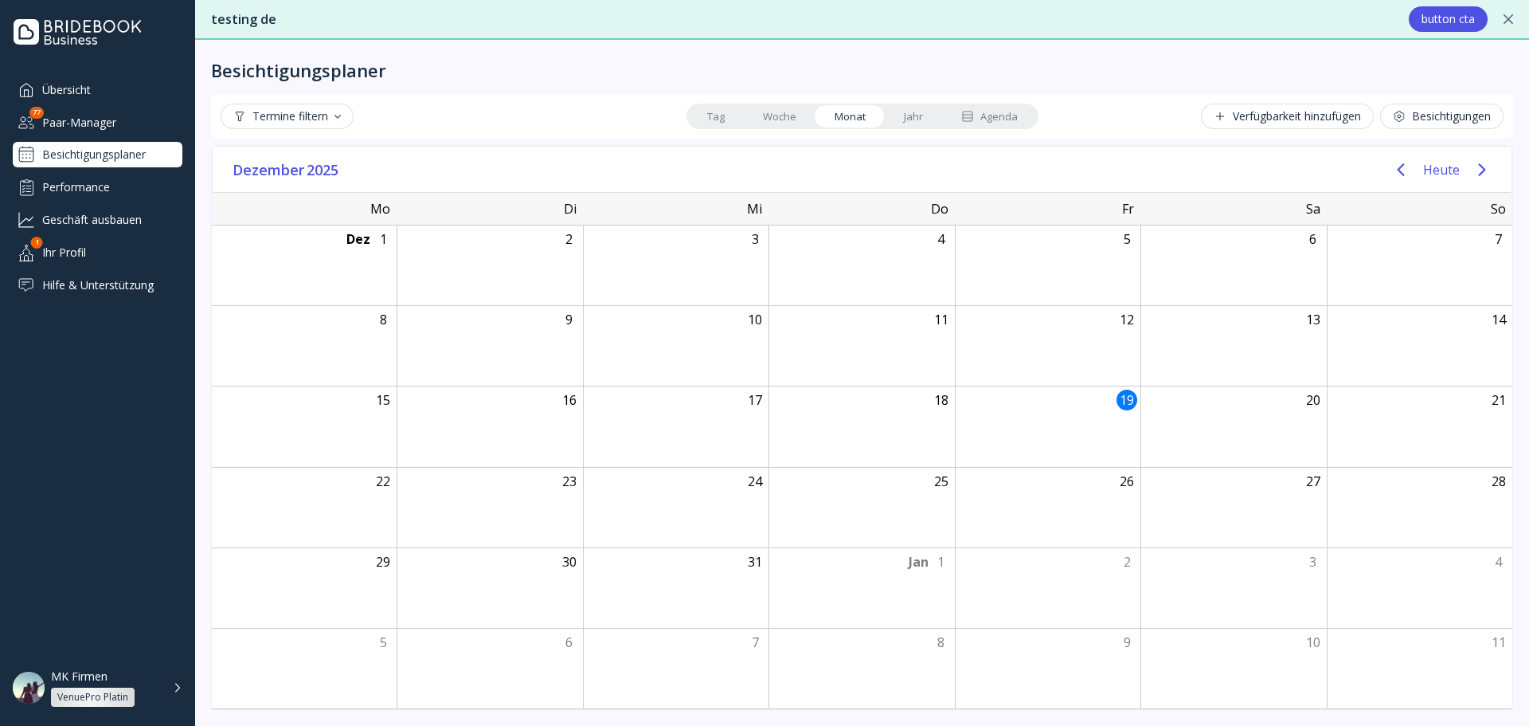
click at [892, 119] on link "Jahr" at bounding box center [913, 116] width 57 height 22
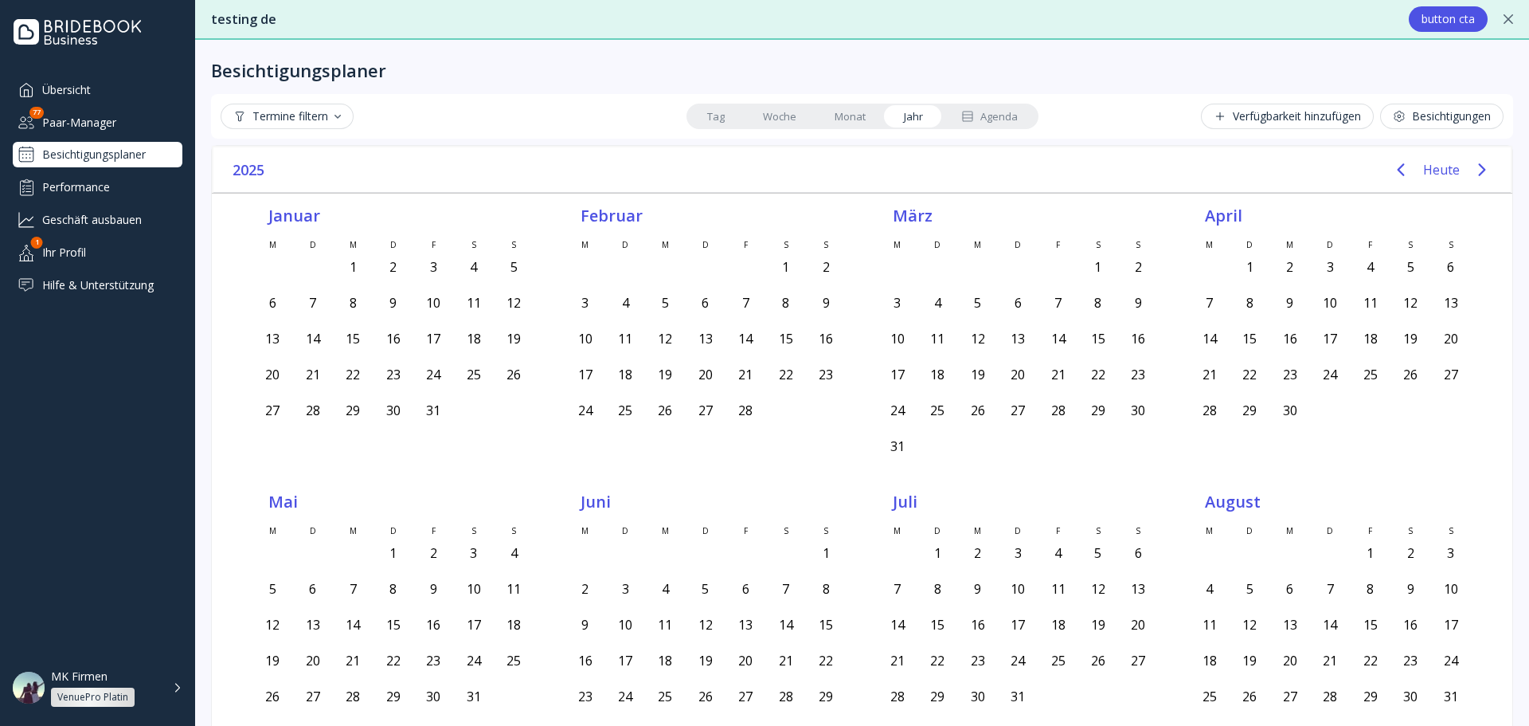
click at [737, 115] on div "Tag Woche Monat Jahr Agenda" at bounding box center [863, 116] width 352 height 25
click at [719, 119] on link "Tag" at bounding box center [716, 116] width 56 height 22
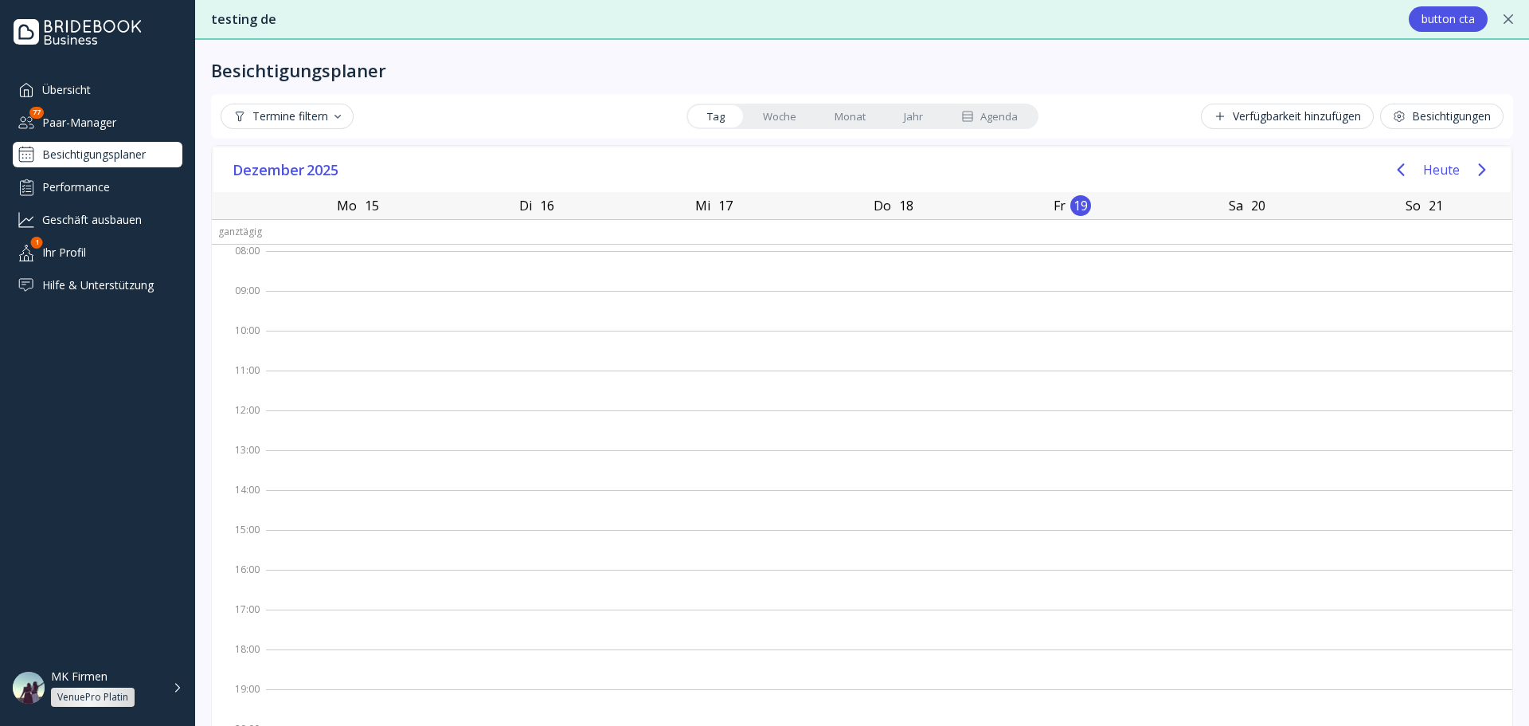
click at [752, 115] on link "Woche" at bounding box center [780, 116] width 72 height 22
click at [307, 178] on span "2025" at bounding box center [324, 170] width 34 height 24
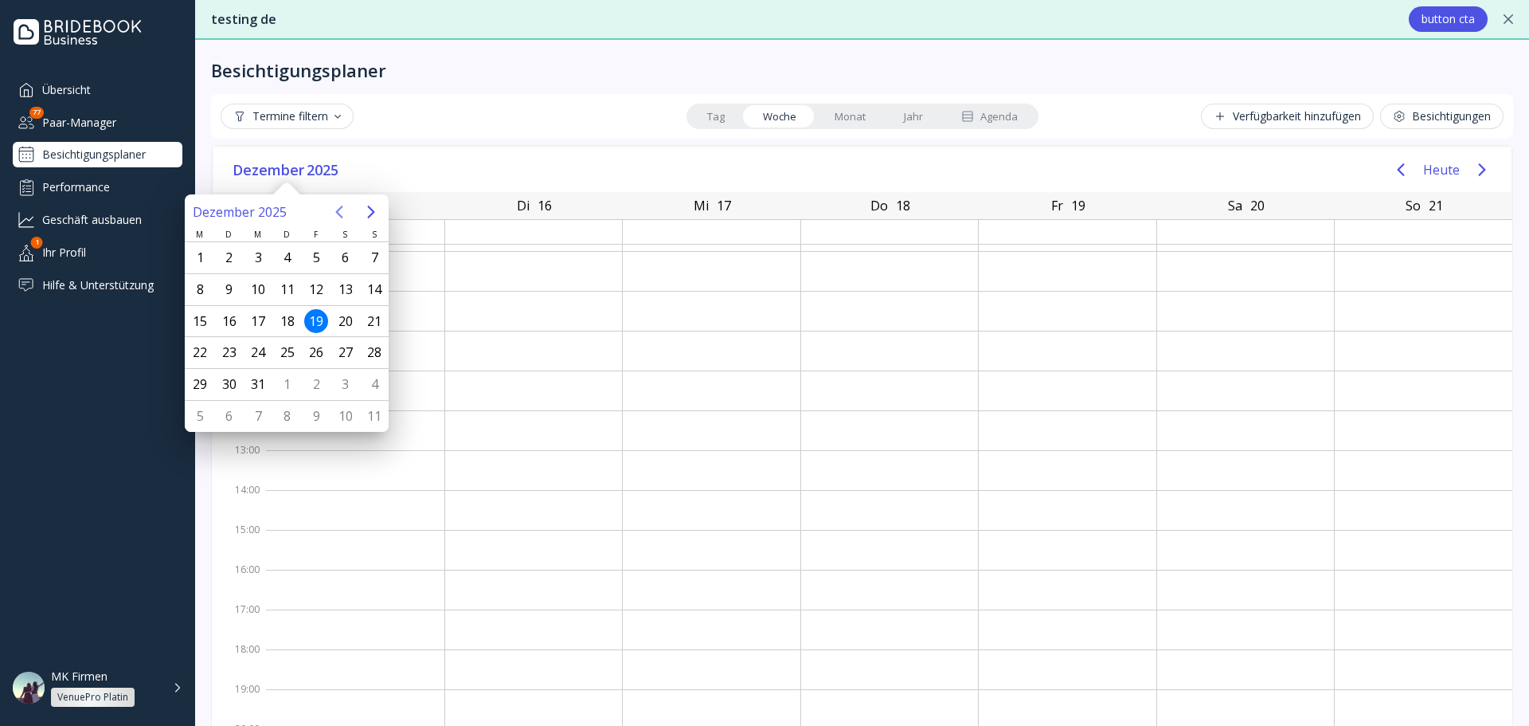
click at [341, 212] on icon "Previous page" at bounding box center [339, 211] width 19 height 19
click at [276, 297] on div "9" at bounding box center [286, 289] width 29 height 31
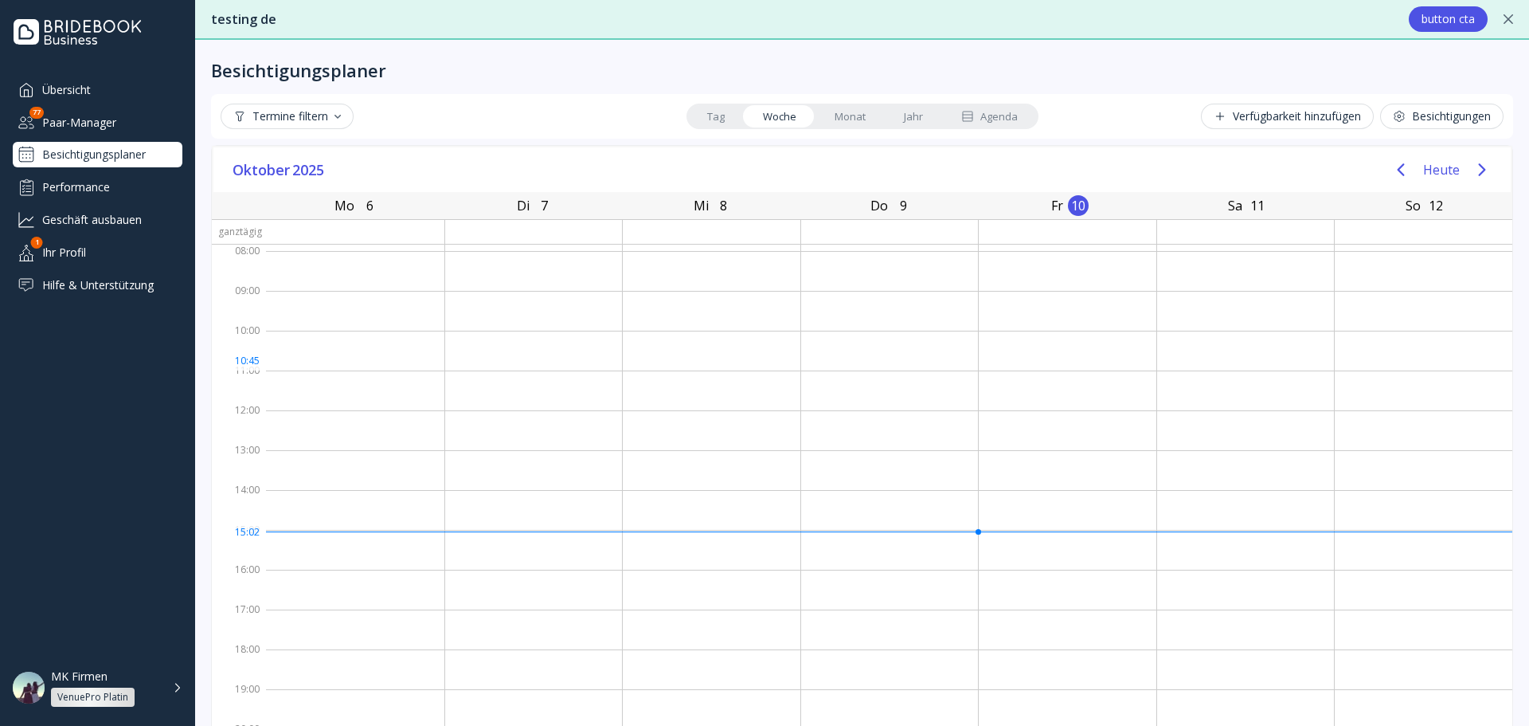
click at [1236, 368] on div at bounding box center [1246, 351] width 178 height 40
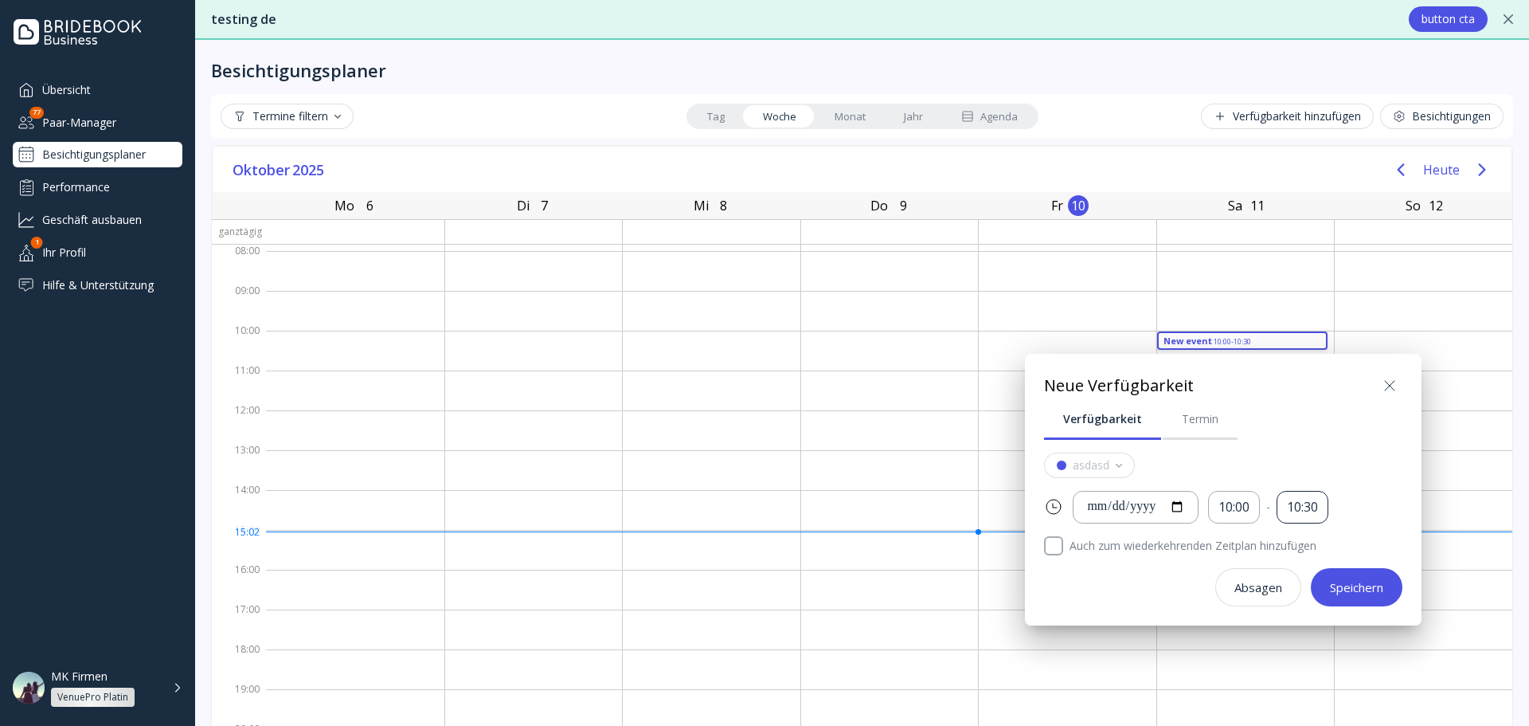
click at [1314, 504] on div "10:30" at bounding box center [1302, 507] width 31 height 18
click at [1325, 610] on div "19:00" at bounding box center [1340, 614] width 61 height 14
click at [1353, 577] on button "Speichern" at bounding box center [1357, 587] width 92 height 38
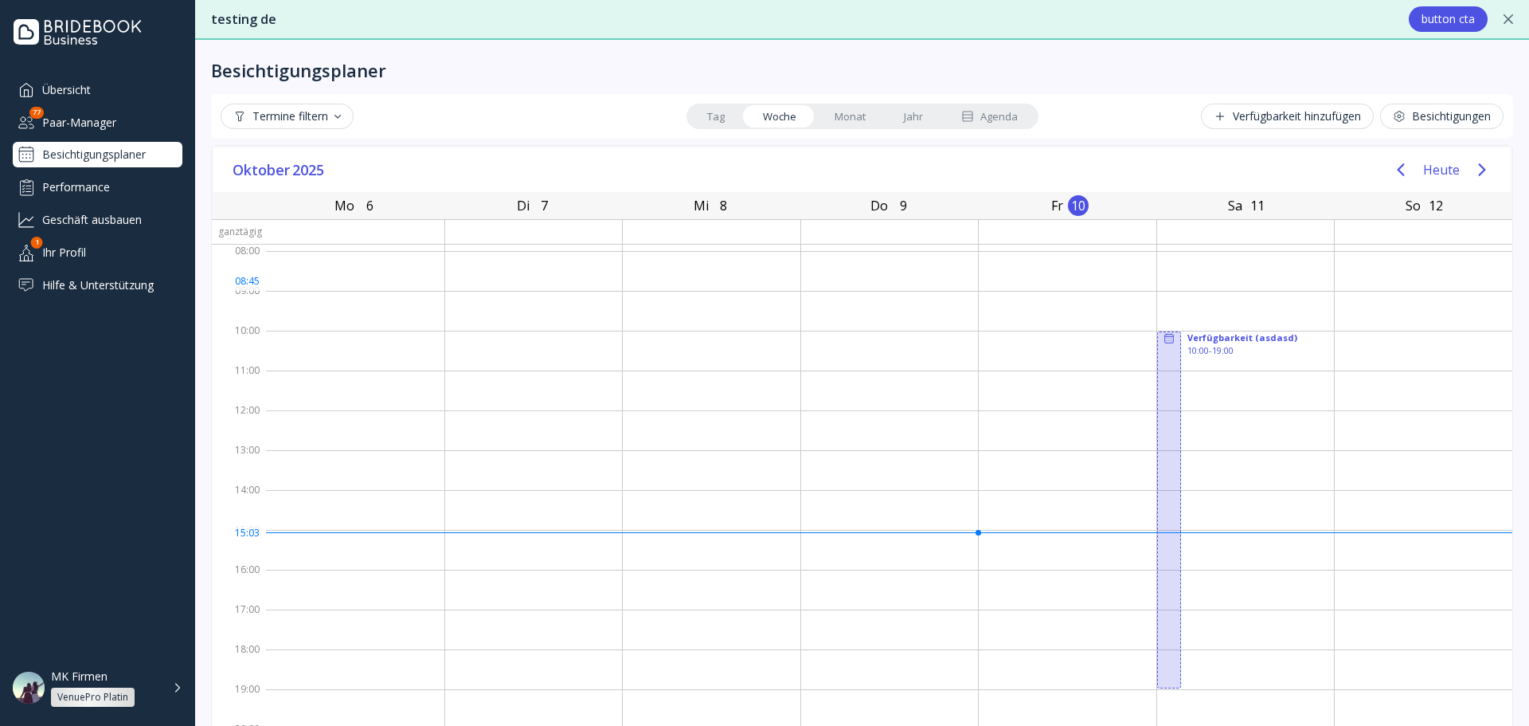
click at [476, 287] on div at bounding box center [534, 271] width 178 height 40
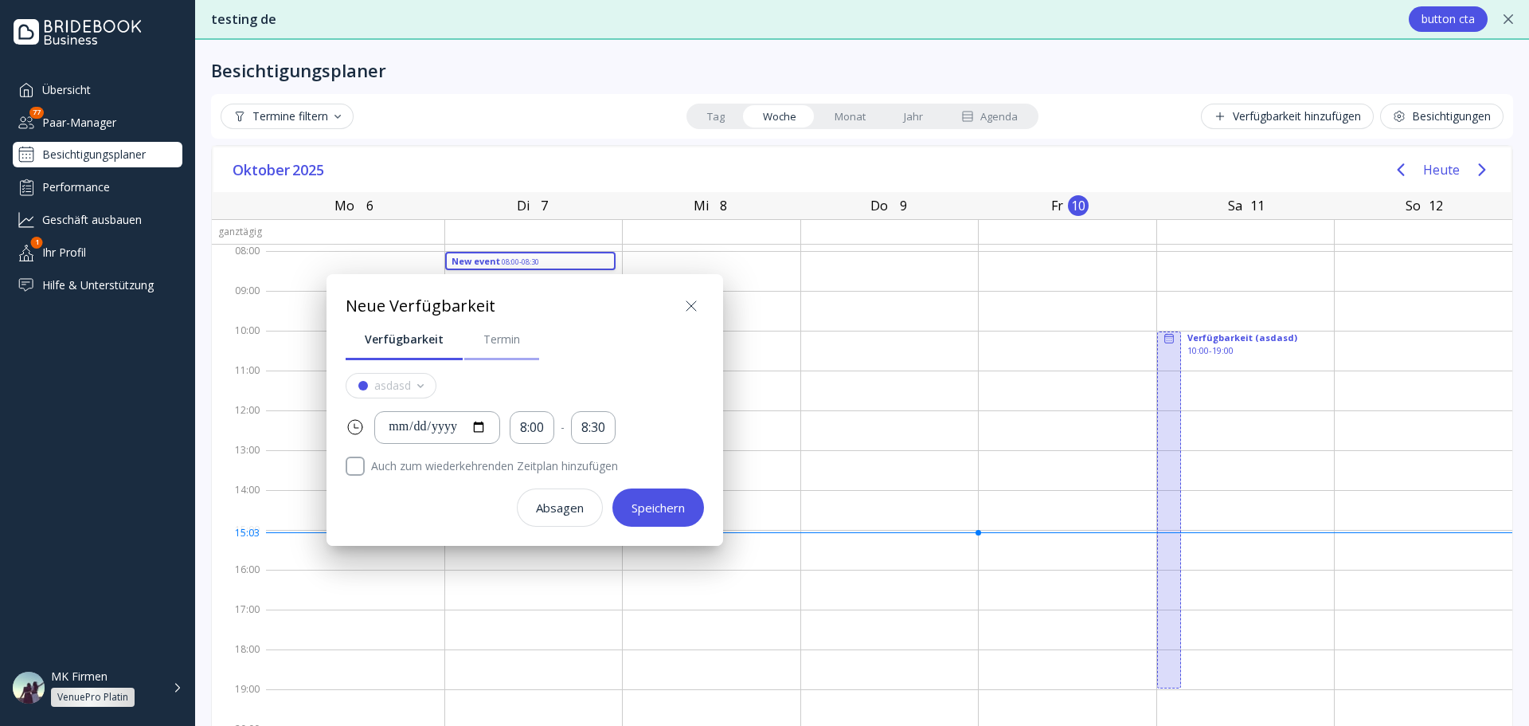
click at [465, 335] on link "Termin" at bounding box center [501, 339] width 75 height 41
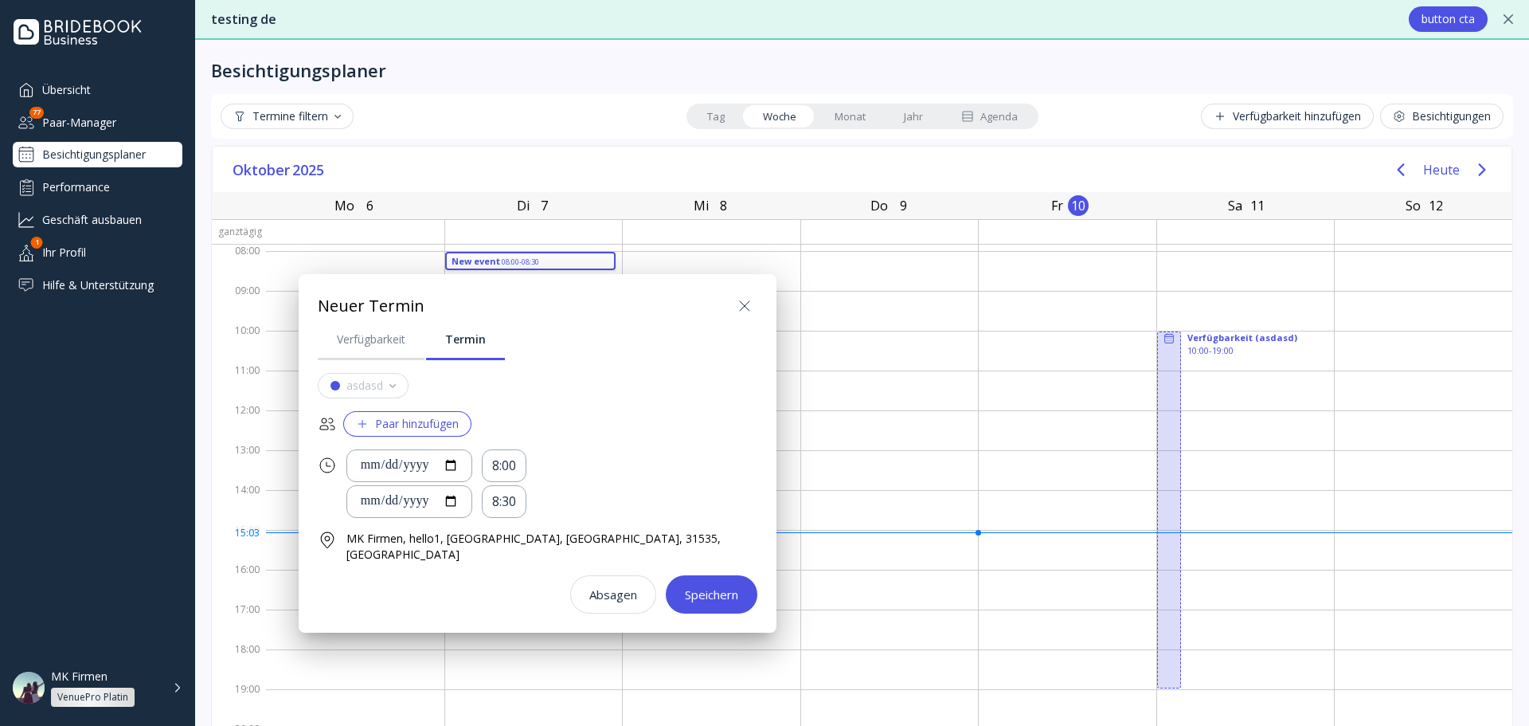
click at [735, 302] on icon at bounding box center [744, 305] width 19 height 19
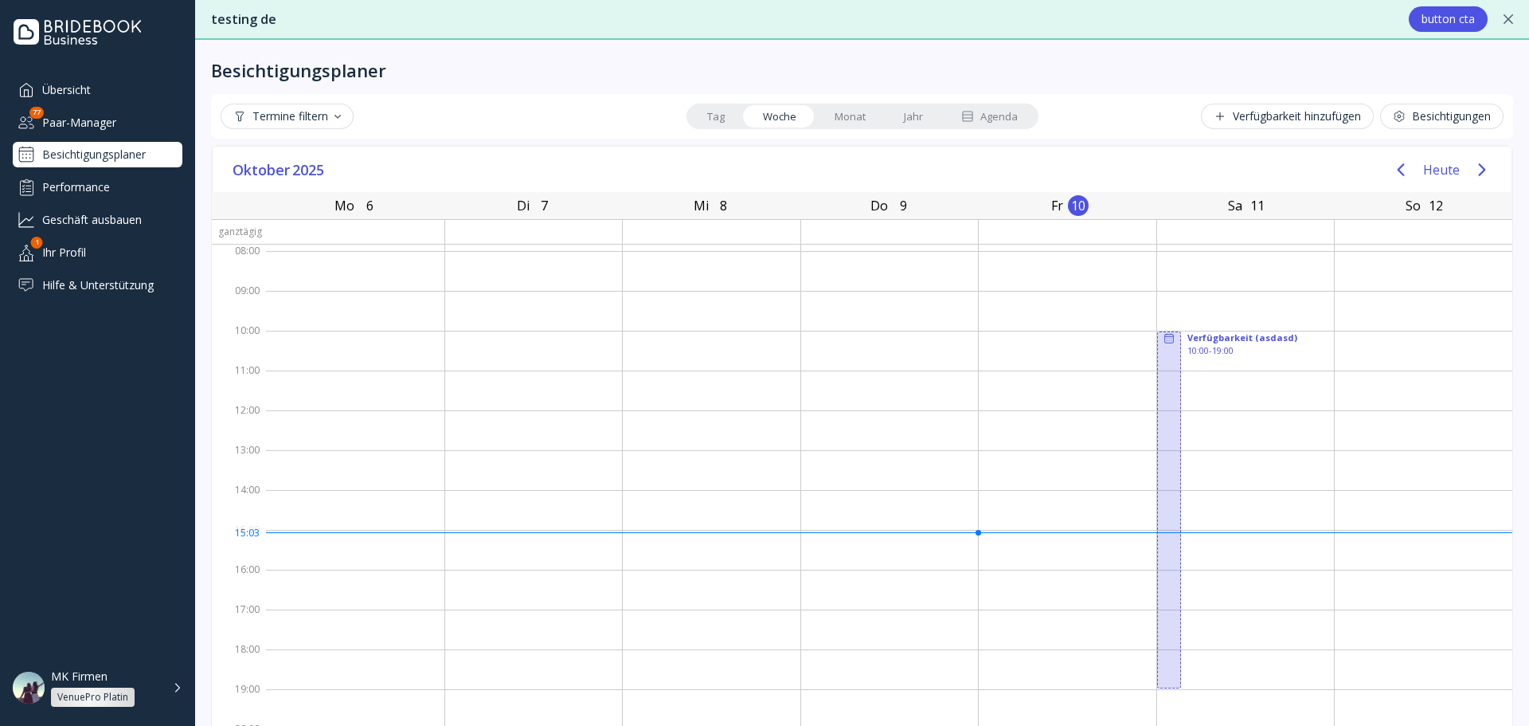
click at [266, 182] on div "Oktober 2025 Heute" at bounding box center [862, 169] width 1298 height 45
click at [275, 174] on span "Oktober" at bounding box center [263, 170] width 60 height 24
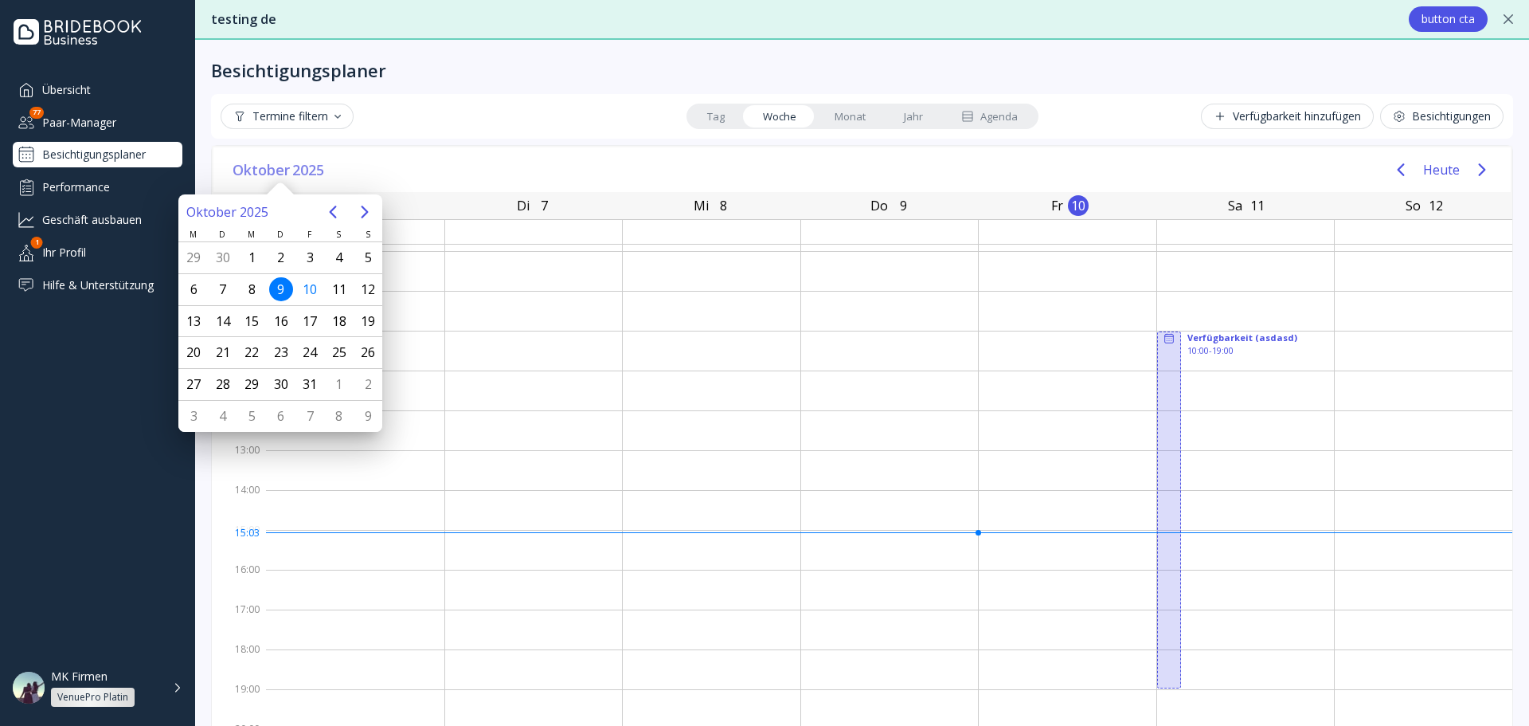
click at [275, 174] on span "Oktober" at bounding box center [263, 170] width 60 height 24
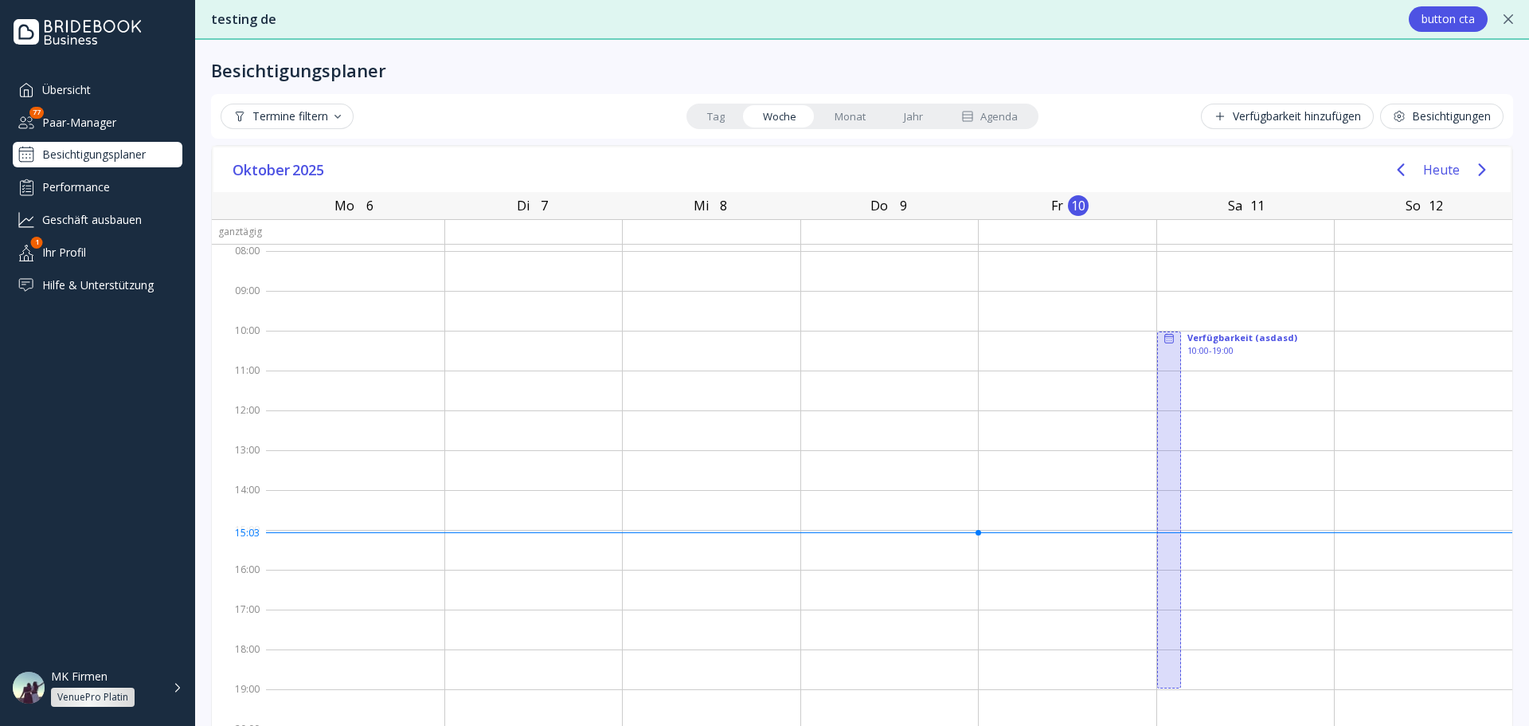
click at [296, 112] on div "Termine filtern" at bounding box center [287, 116] width 108 height 13
click at [327, 188] on div "Bestätigt" at bounding box center [304, 186] width 152 height 27
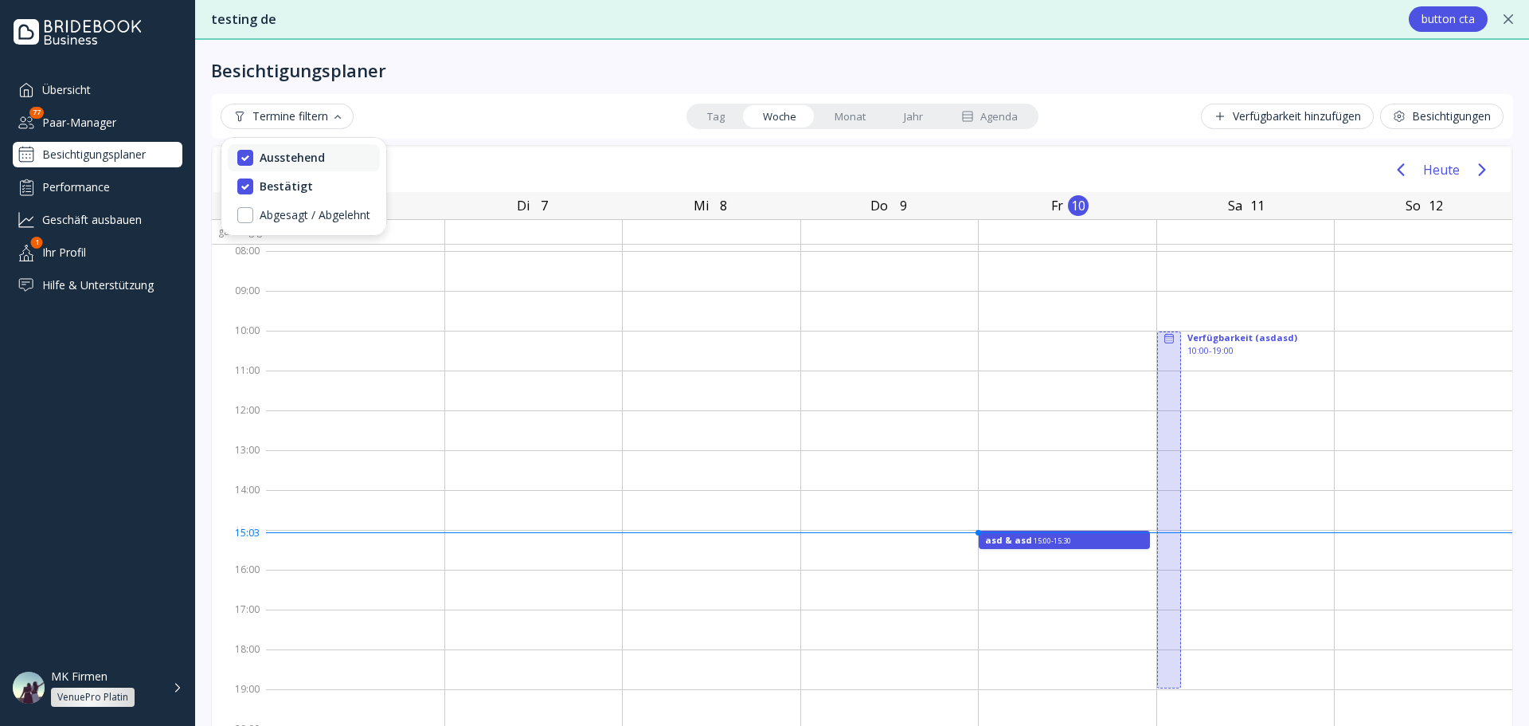
click at [328, 158] on div "Ausstehend" at bounding box center [304, 157] width 152 height 27
click at [303, 176] on div "Bestätigt" at bounding box center [304, 186] width 152 height 27
click at [499, 145] on div "Oktober 2025 Heute Mo 6 Montag, Oktober 6, 2025 Di 7 Dienstag, Oktober 7, 2025 …" at bounding box center [862, 440] width 1302 height 591
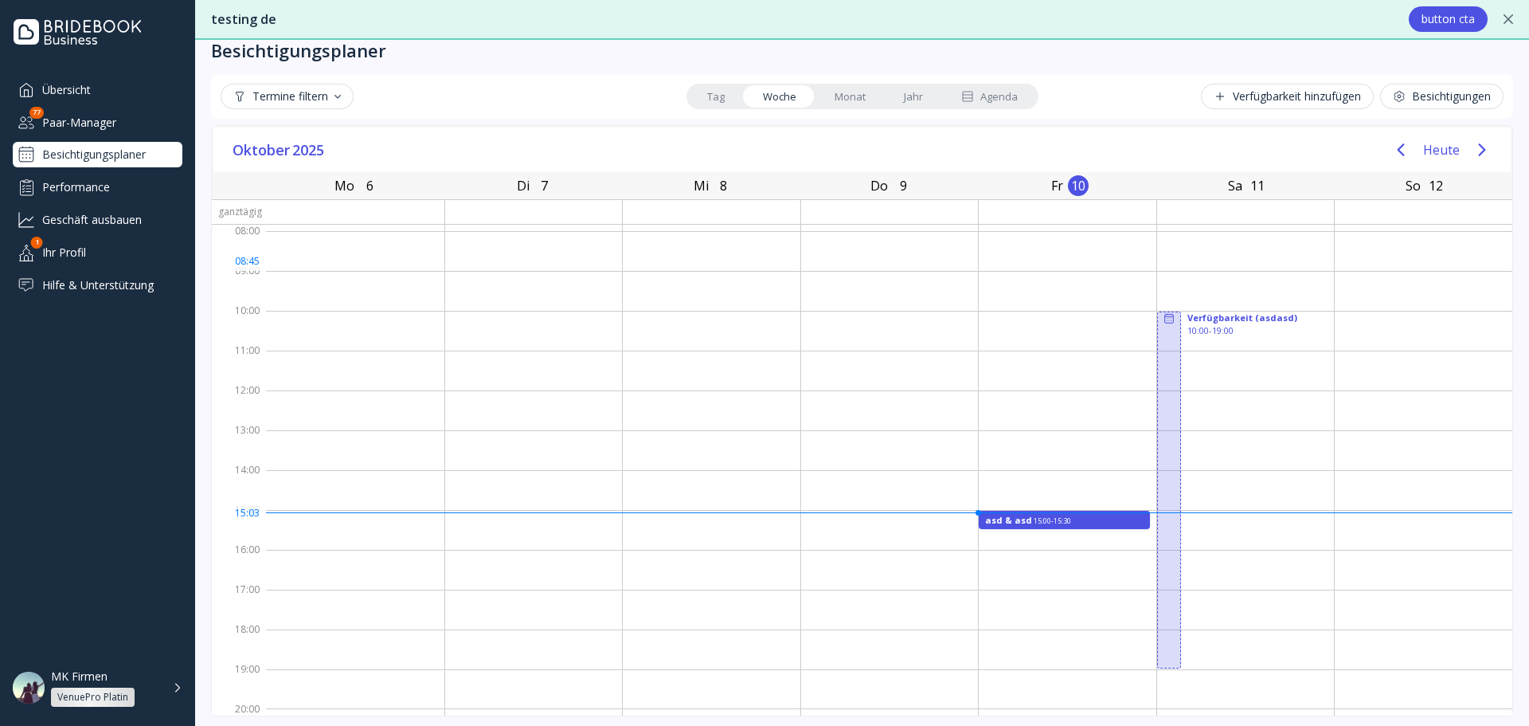
scroll to position [26, 0]
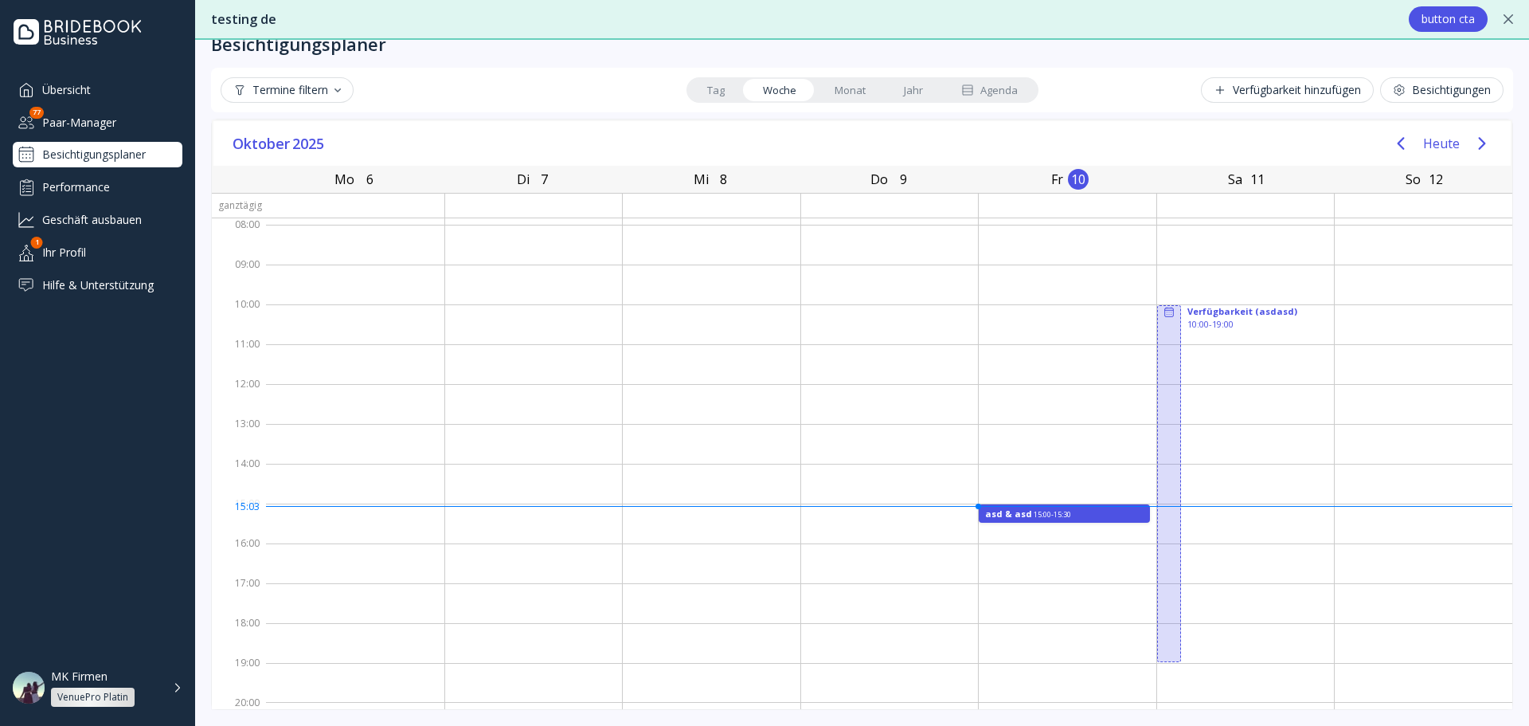
click at [1473, 145] on icon "Next page" at bounding box center [1482, 143] width 19 height 19
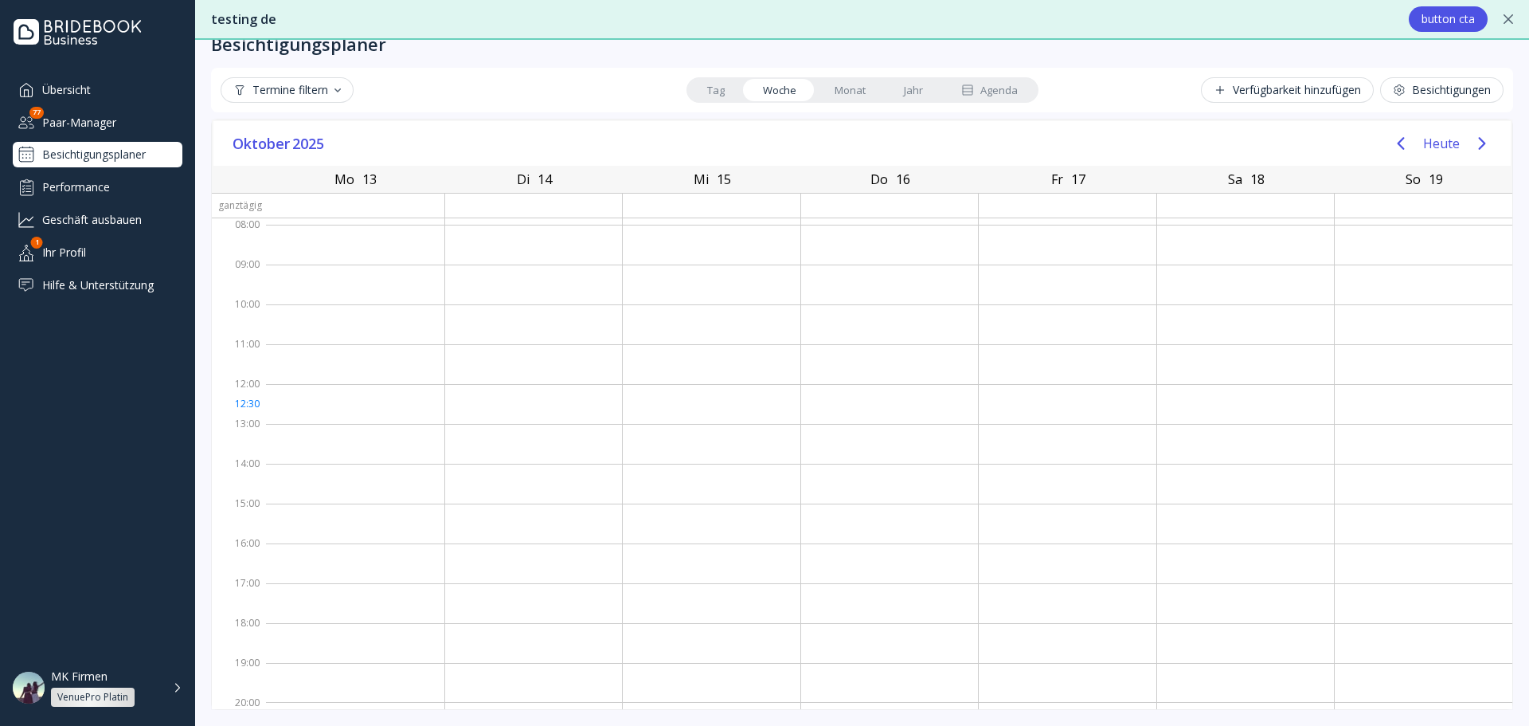
click at [756, 408] on div at bounding box center [712, 404] width 178 height 40
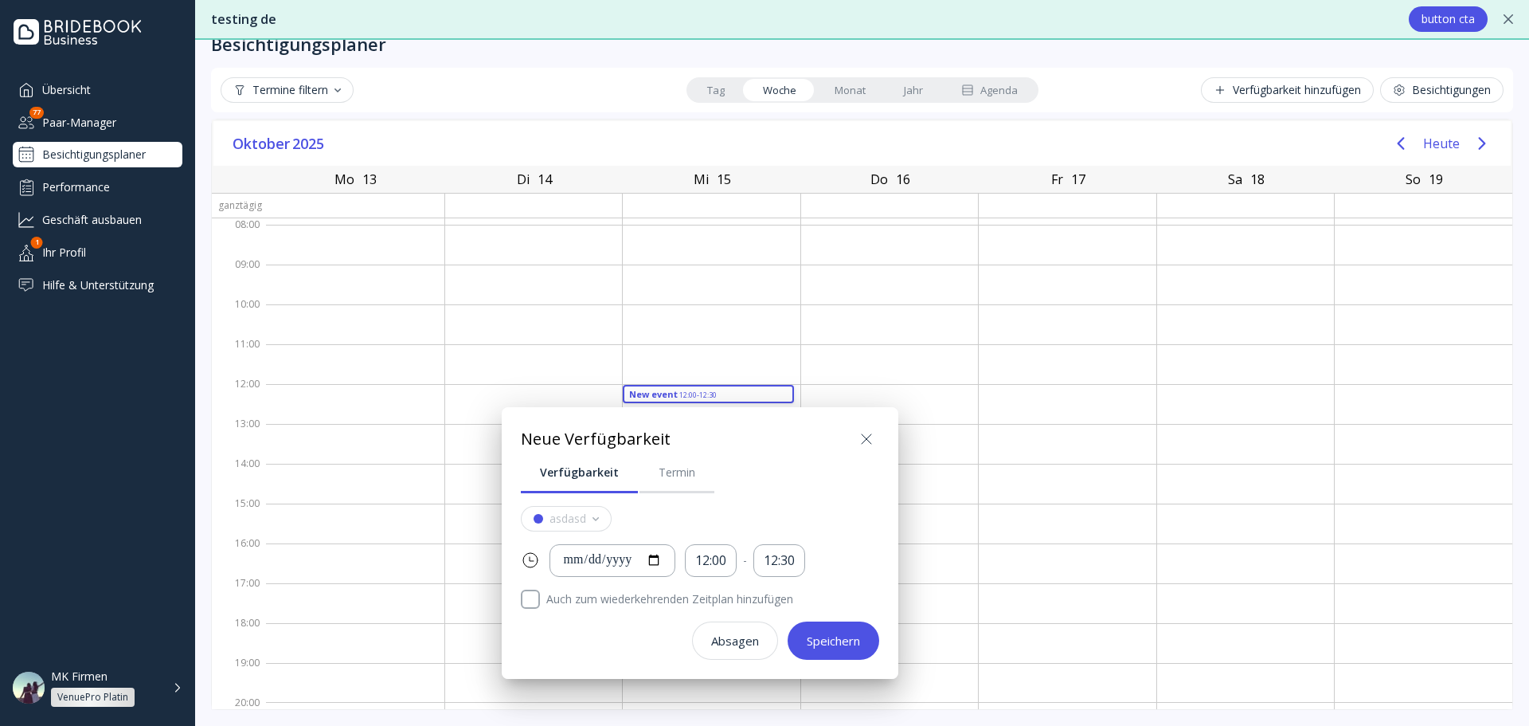
click at [830, 636] on div "Speichern" at bounding box center [833, 640] width 53 height 13
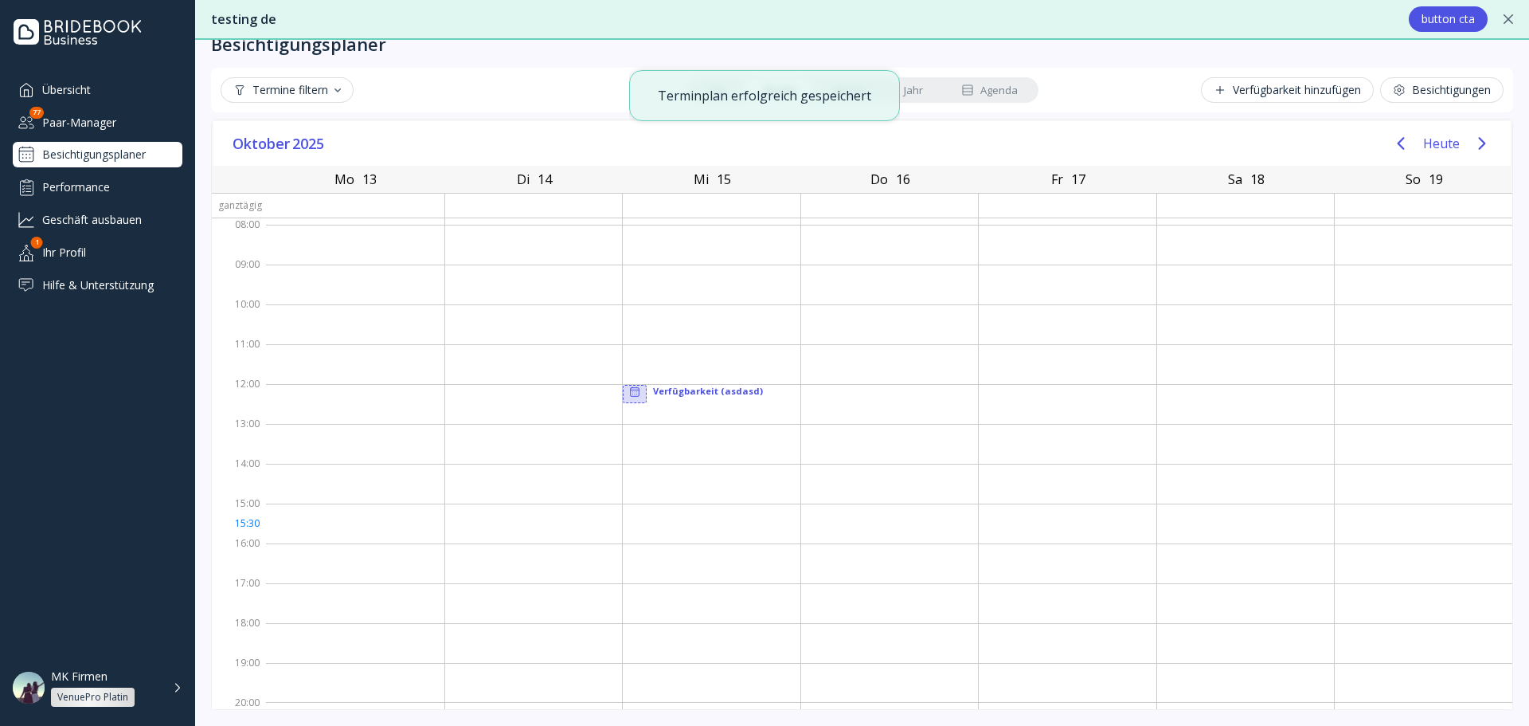
click at [727, 509] on div at bounding box center [712, 523] width 178 height 40
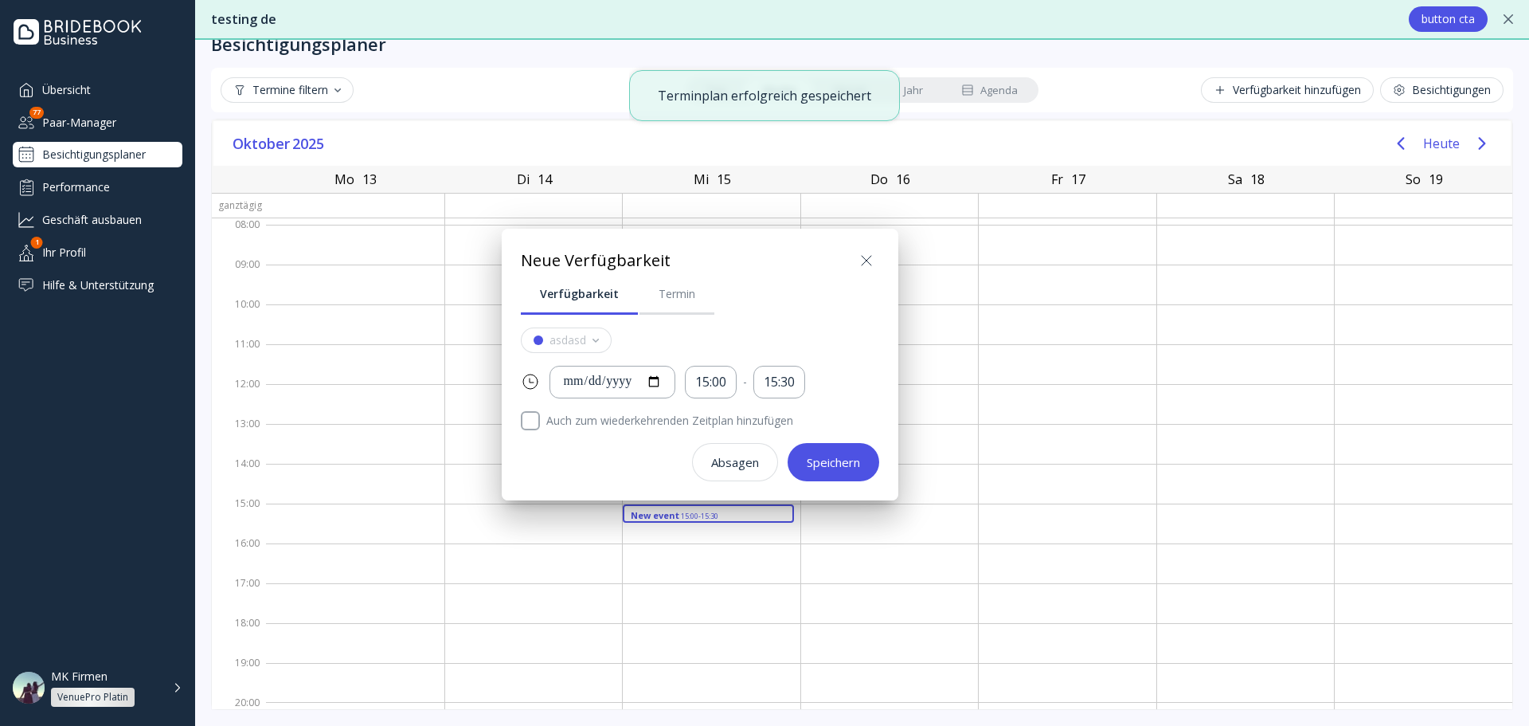
click at [836, 463] on div "Speichern" at bounding box center [833, 462] width 53 height 13
